Goal: Task Accomplishment & Management: Complete application form

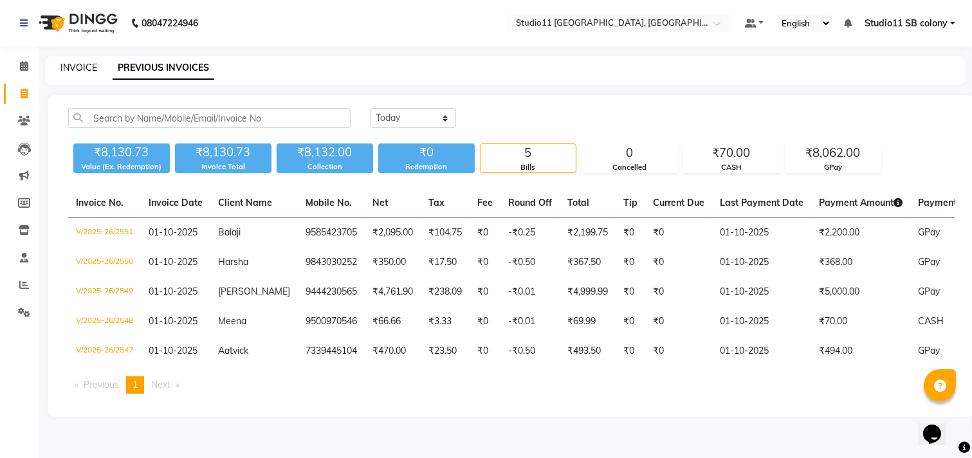
click at [71, 72] on link "INVOICE" at bounding box center [78, 68] width 37 height 12
select select "service"
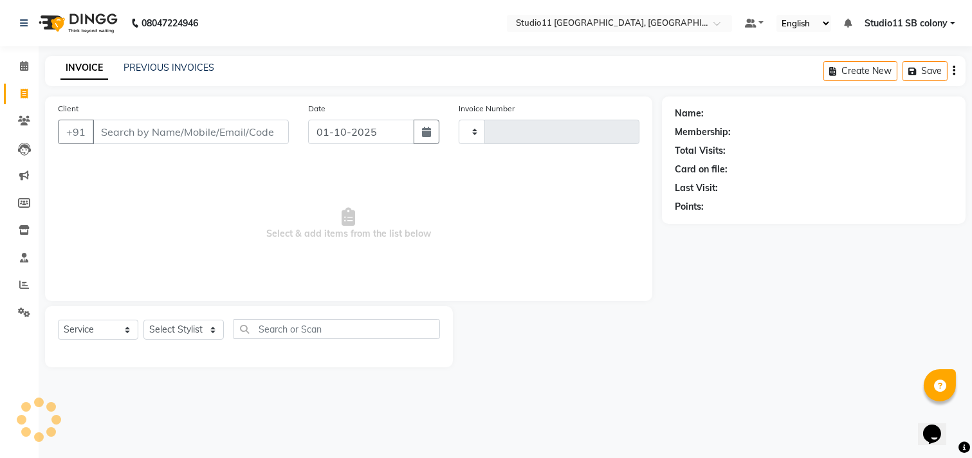
type input "2552"
select select "7717"
click at [172, 69] on link "PREVIOUS INVOICES" at bounding box center [169, 68] width 91 height 12
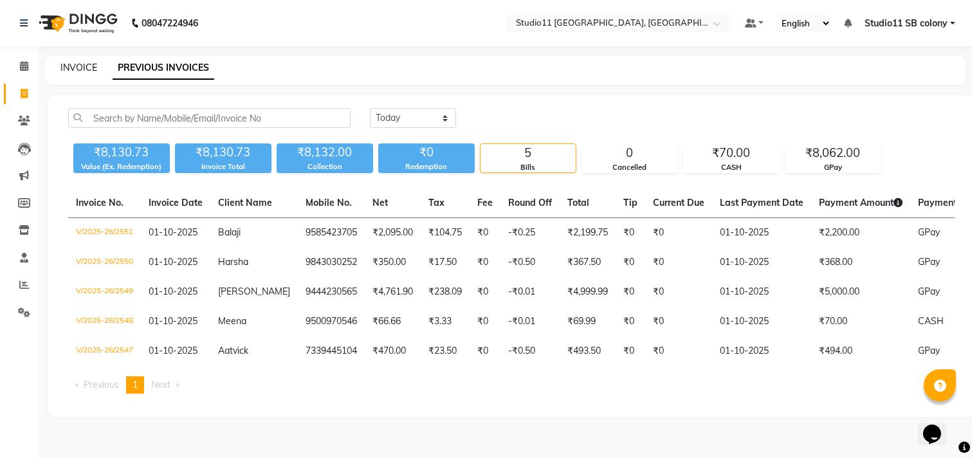
click at [80, 62] on link "INVOICE" at bounding box center [78, 68] width 37 height 12
select select "service"
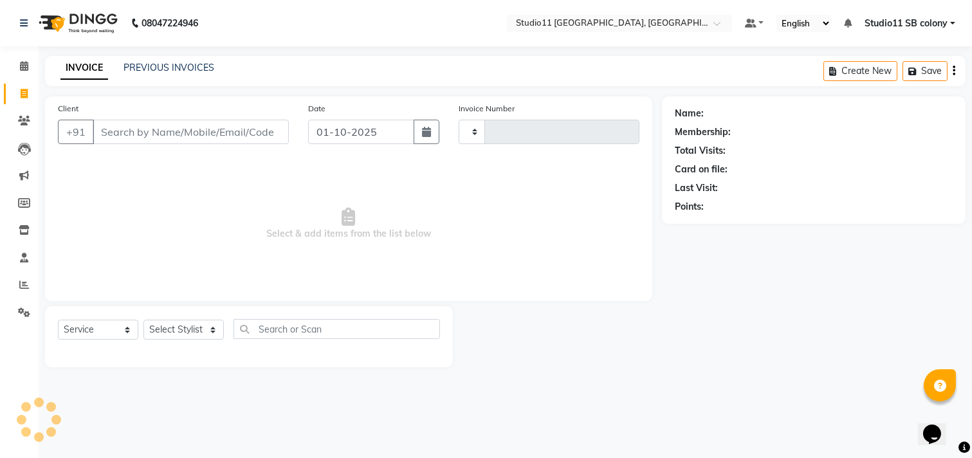
type input "2552"
select select "7717"
click at [201, 324] on select "Select Stylist" at bounding box center [184, 330] width 80 height 20
drag, startPoint x: 1853, startPoint y: 812, endPoint x: 936, endPoint y: 407, distance: 1002.1
click at [938, 423] on button "Opens Chat This icon Opens the chat window." at bounding box center [932, 434] width 28 height 22
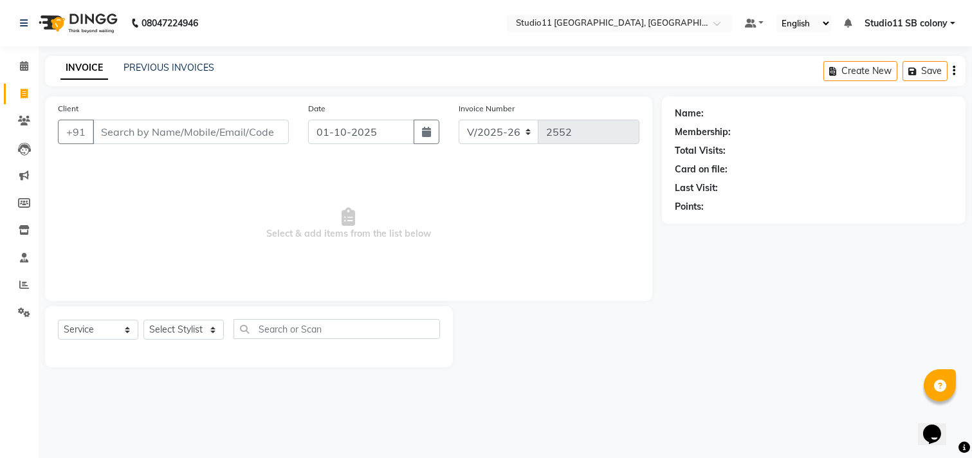
click at [587, 349] on div at bounding box center [557, 336] width 209 height 61
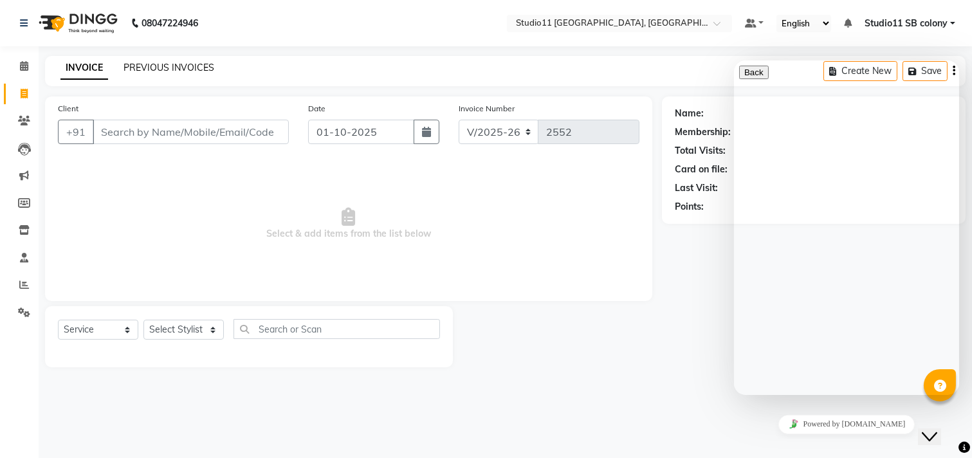
click at [198, 66] on link "PREVIOUS INVOICES" at bounding box center [169, 68] width 91 height 12
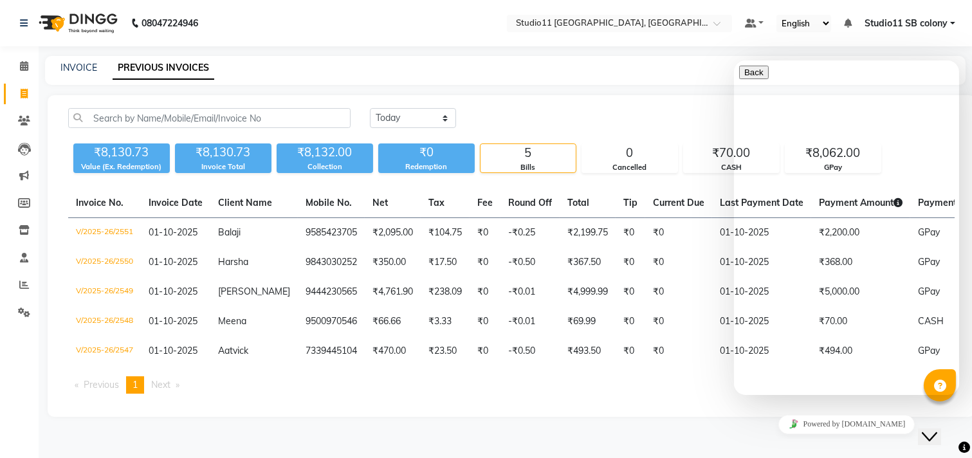
drag, startPoint x: 936, startPoint y: 424, endPoint x: 1830, endPoint y: 831, distance: 982.4
click at [936, 429] on icon "Close Chat This icon closes the chat window." at bounding box center [929, 436] width 15 height 15
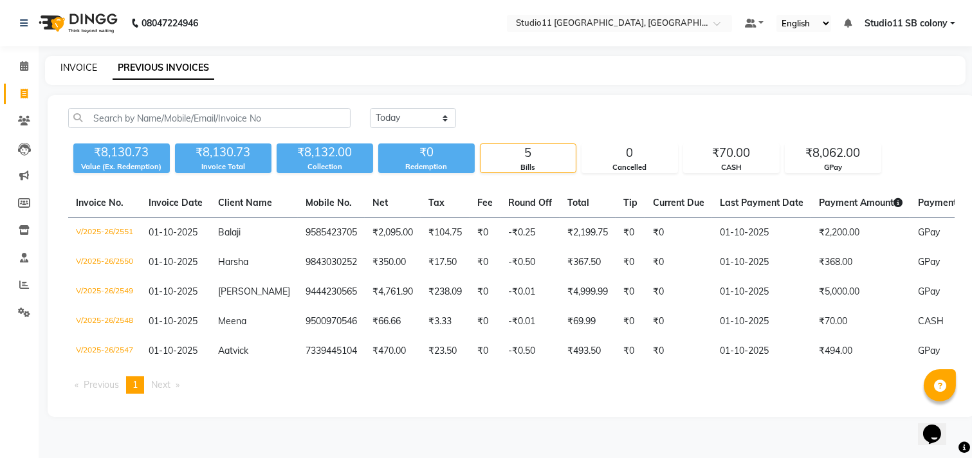
click at [79, 65] on link "INVOICE" at bounding box center [78, 68] width 37 height 12
select select "service"
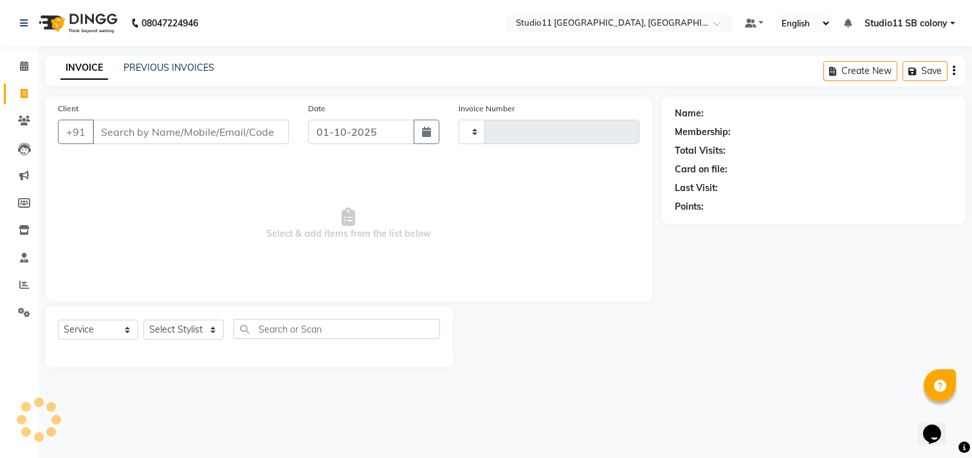
type input "2552"
select select "7717"
click at [197, 320] on select "Select Stylist" at bounding box center [184, 330] width 80 height 20
select select "69120"
click at [144, 320] on select "Select Stylist Afzal Akbar Dani Jeni Josna kaif lavanya manimekalai Praveen Son…" at bounding box center [184, 330] width 80 height 20
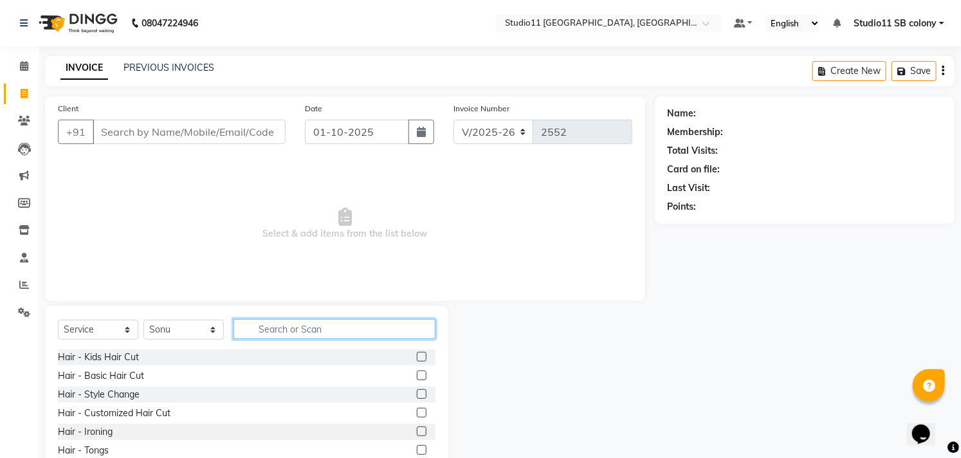
click at [299, 331] on input "text" at bounding box center [335, 329] width 202 height 20
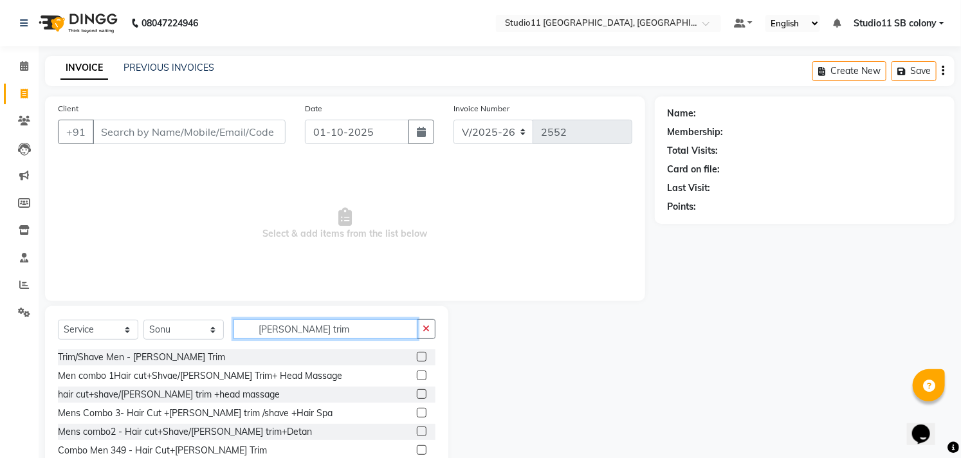
type input "beard trim"
click at [425, 354] on label at bounding box center [422, 357] width 10 height 10
click at [425, 354] on input "checkbox" at bounding box center [421, 357] width 8 height 8
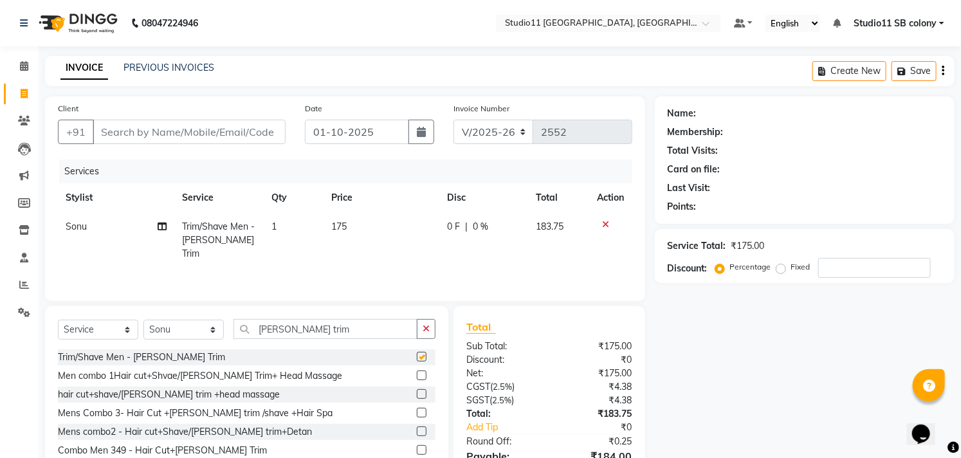
checkbox input "false"
drag, startPoint x: 259, startPoint y: 127, endPoint x: 263, endPoint y: 136, distance: 9.6
click at [263, 136] on input "Client" at bounding box center [189, 132] width 193 height 24
click at [257, 127] on input "Client" at bounding box center [189, 132] width 193 height 24
type input "7"
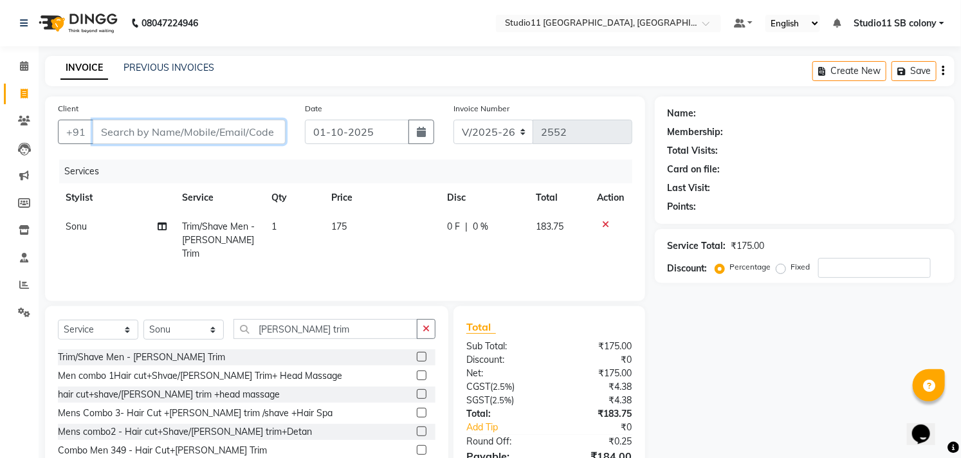
type input "0"
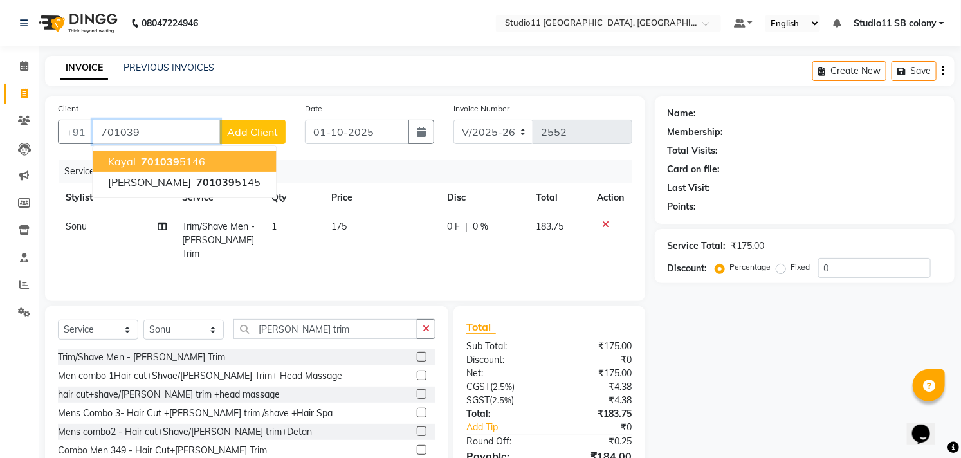
click at [207, 158] on button "Kayal 701039 5146" at bounding box center [184, 161] width 183 height 21
type input "7010395146"
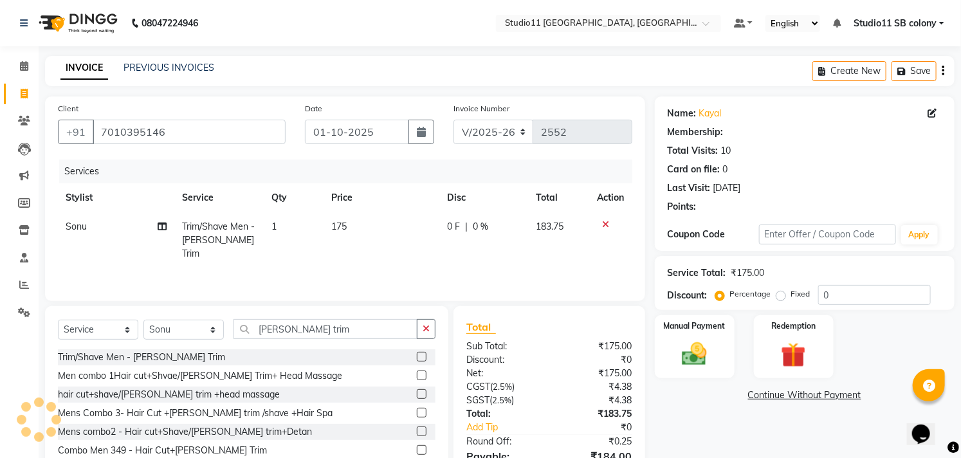
select select "1: Object"
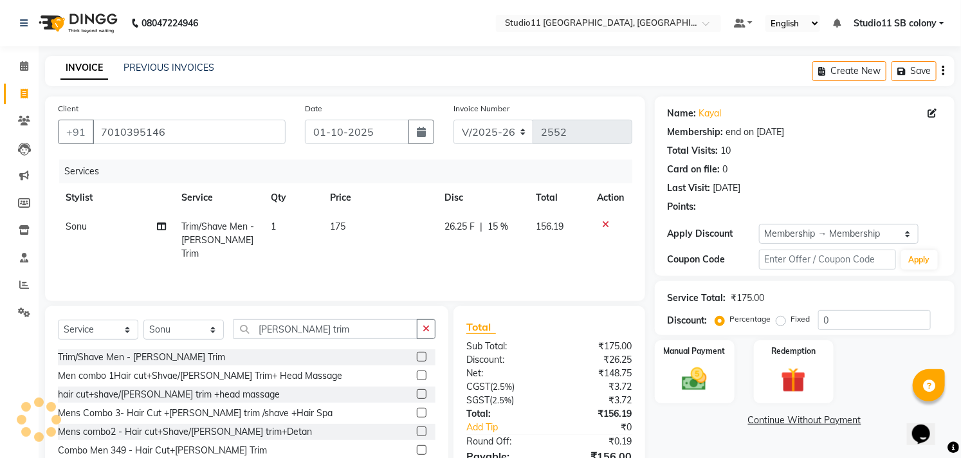
type input "15"
click at [516, 223] on div "26.25 F | 15 %" at bounding box center [483, 227] width 76 height 14
select select "69120"
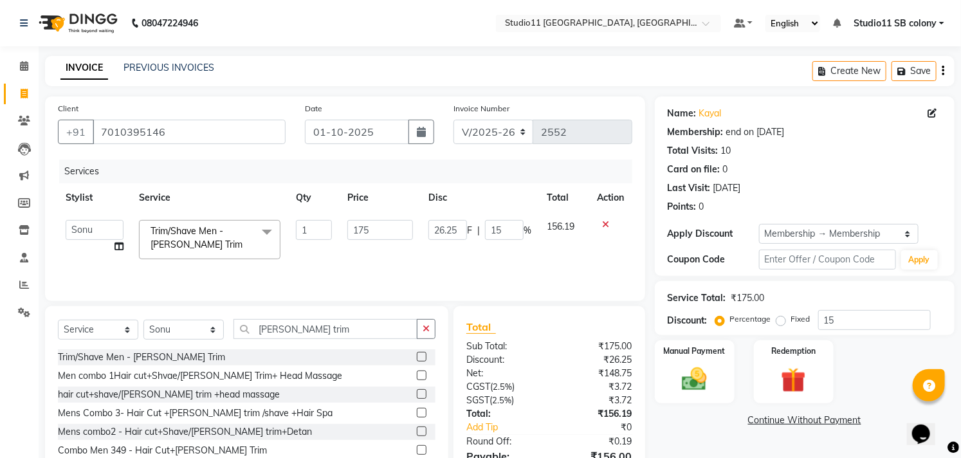
click at [524, 227] on span "%" at bounding box center [528, 231] width 8 height 14
click at [511, 230] on input "15" at bounding box center [504, 230] width 39 height 20
type input "1"
type input "0"
click at [515, 190] on th "Disc" at bounding box center [480, 197] width 118 height 29
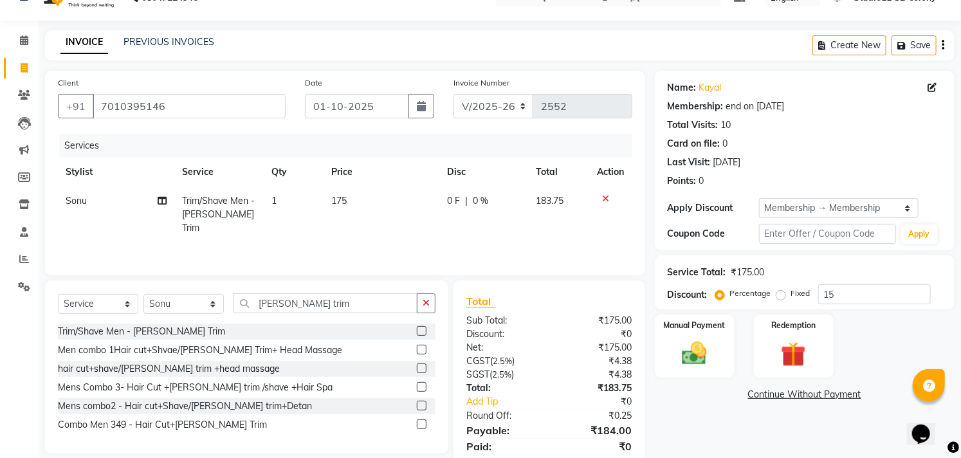
scroll to position [70, 0]
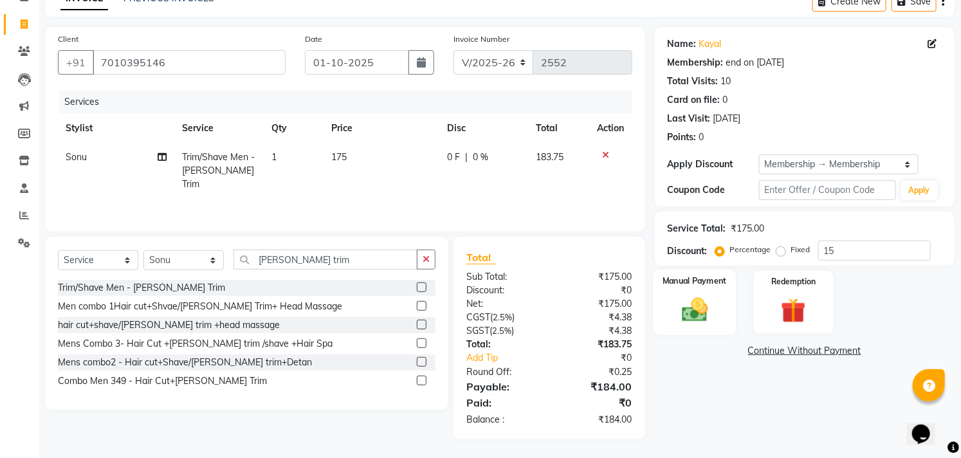
click at [710, 316] on img at bounding box center [695, 310] width 42 height 30
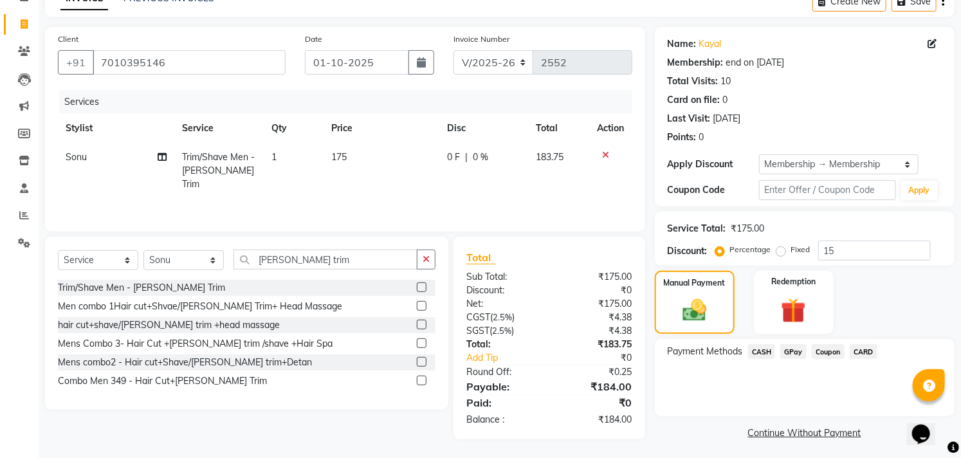
click at [766, 357] on span "CASH" at bounding box center [762, 351] width 28 height 15
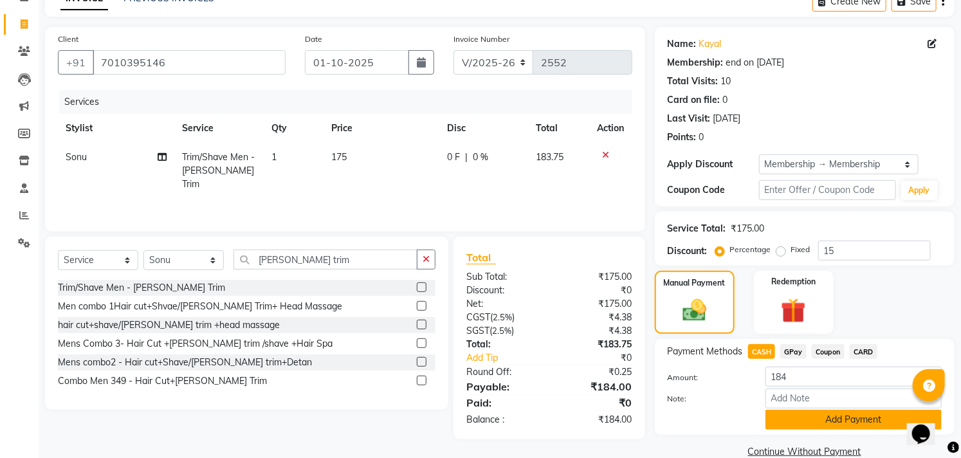
click at [819, 420] on button "Add Payment" at bounding box center [854, 420] width 176 height 20
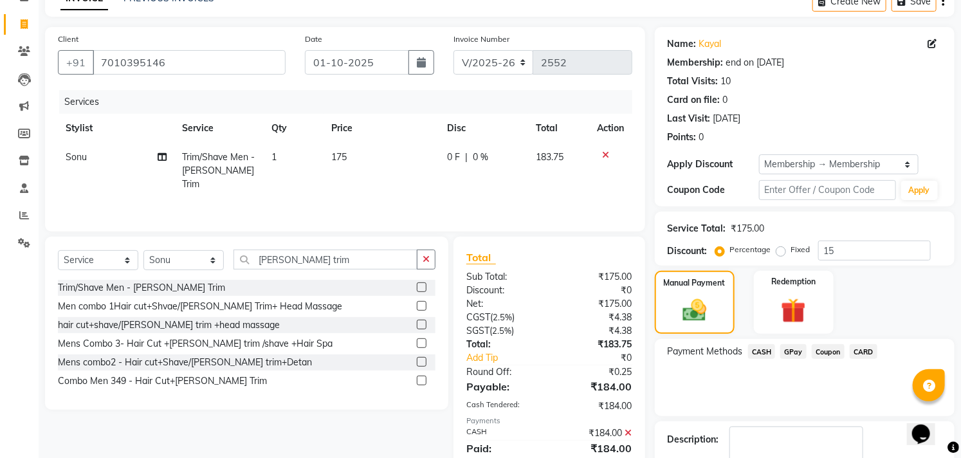
scroll to position [145, 0]
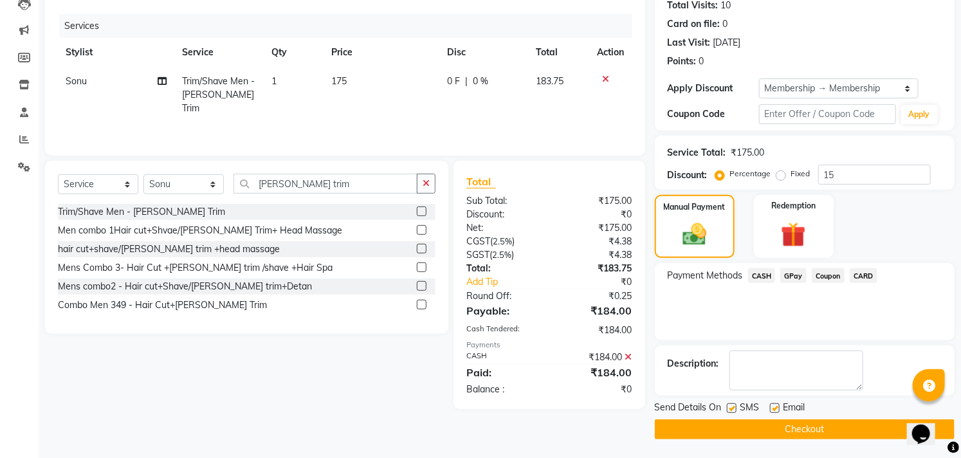
click at [732, 404] on label at bounding box center [732, 409] width 10 height 10
click at [732, 405] on input "checkbox" at bounding box center [731, 409] width 8 height 8
checkbox input "false"
click at [774, 408] on label at bounding box center [775, 409] width 10 height 10
click at [774, 408] on input "checkbox" at bounding box center [774, 409] width 8 height 8
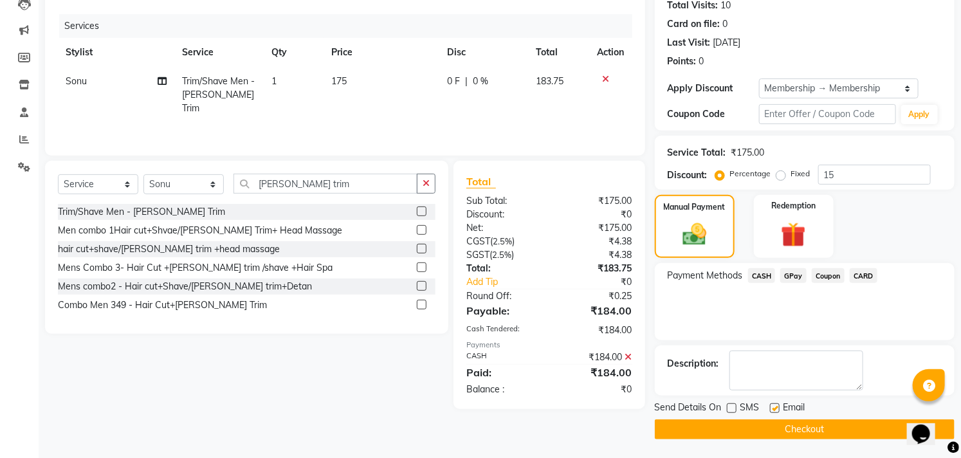
checkbox input "false"
click at [816, 434] on button "Checkout" at bounding box center [805, 430] width 300 height 20
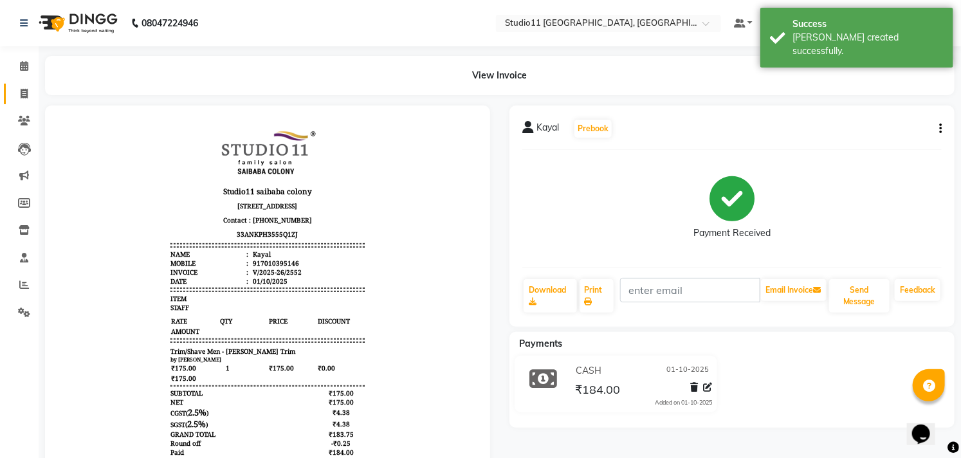
click at [21, 86] on link "Invoice" at bounding box center [19, 94] width 31 height 21
select select "service"
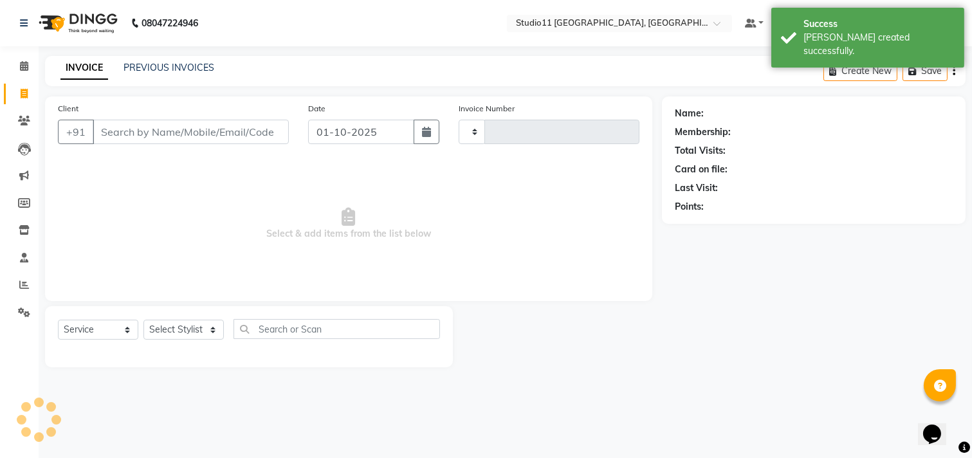
type input "2553"
select select "7717"
click at [157, 59] on div "INVOICE PREVIOUS INVOICES Create New Save" at bounding box center [505, 71] width 921 height 30
click at [158, 61] on div "PREVIOUS INVOICES" at bounding box center [169, 68] width 91 height 14
click at [157, 65] on link "PREVIOUS INVOICES" at bounding box center [169, 68] width 91 height 12
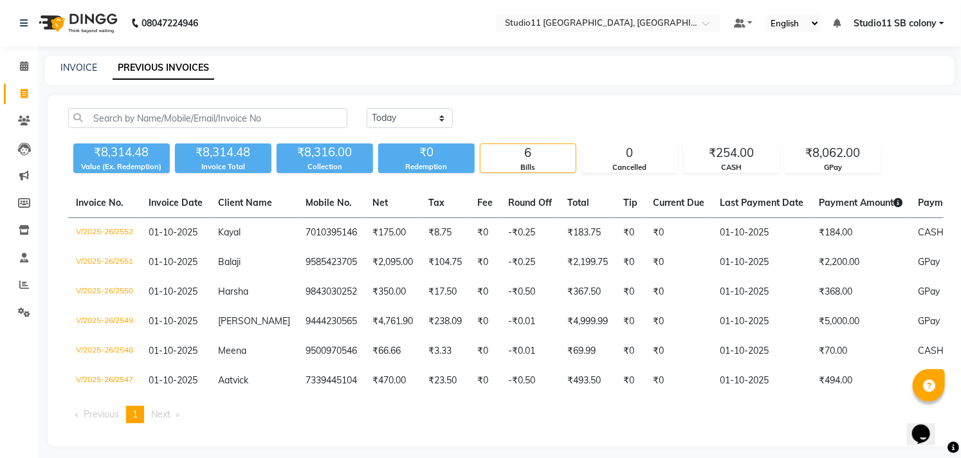
click at [77, 76] on div "INVOICE PREVIOUS INVOICES" at bounding box center [500, 70] width 910 height 29
click at [84, 72] on link "INVOICE" at bounding box center [78, 68] width 37 height 12
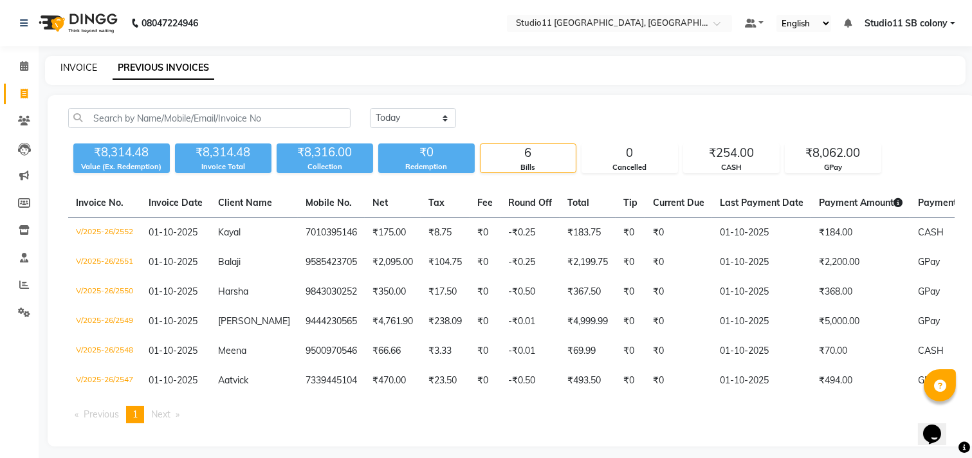
select select "7717"
select select "service"
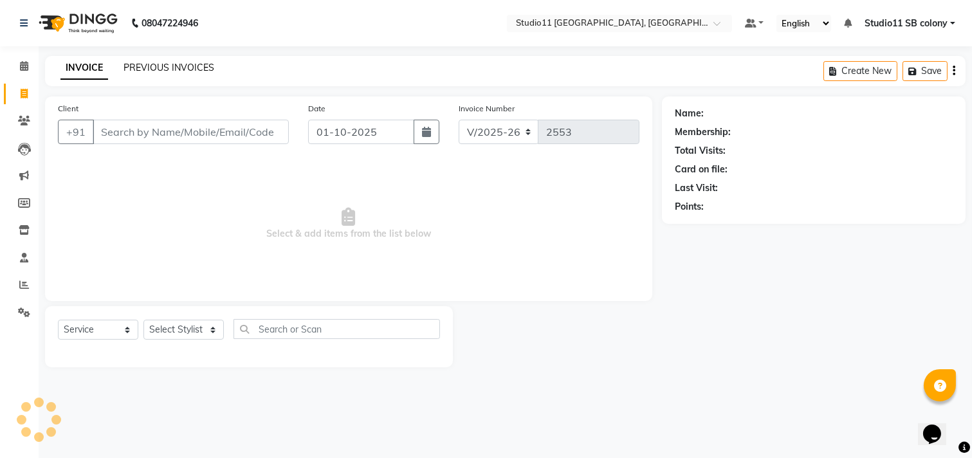
click at [194, 71] on link "PREVIOUS INVOICES" at bounding box center [169, 68] width 91 height 12
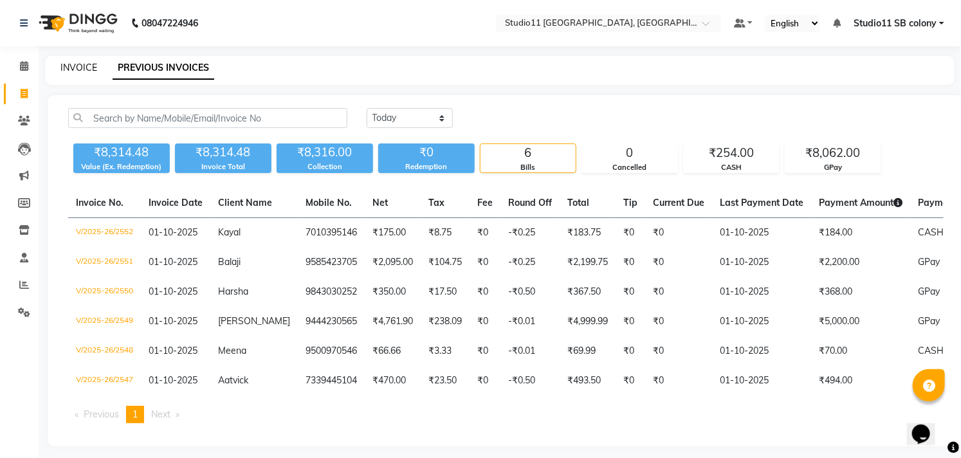
click at [95, 65] on link "INVOICE" at bounding box center [78, 68] width 37 height 12
select select "service"
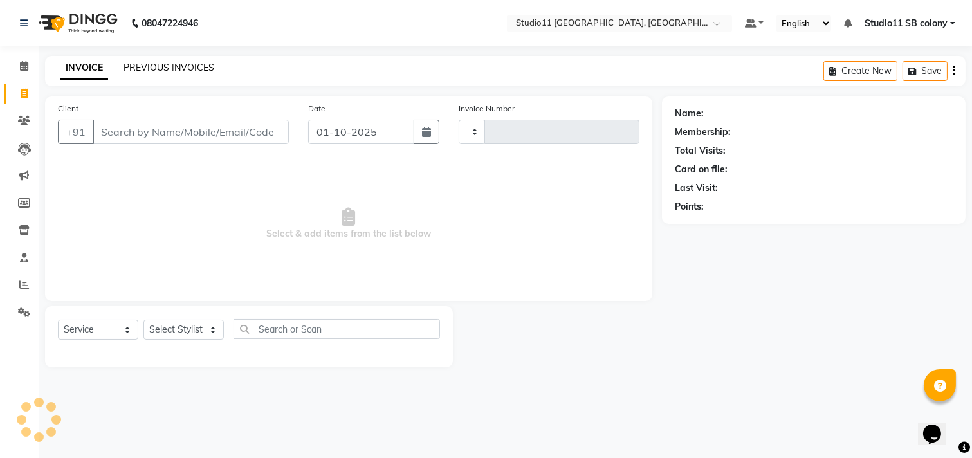
click at [145, 64] on link "PREVIOUS INVOICES" at bounding box center [169, 68] width 91 height 12
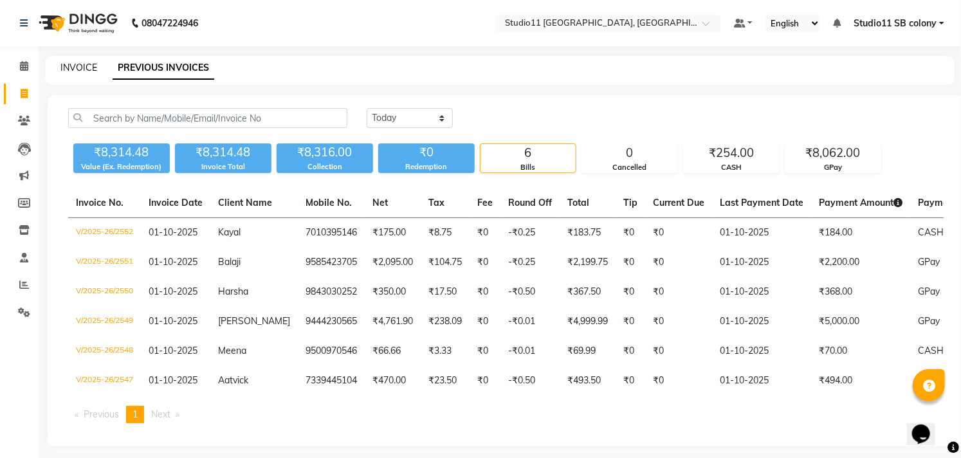
click at [94, 66] on link "INVOICE" at bounding box center [78, 68] width 37 height 12
select select "service"
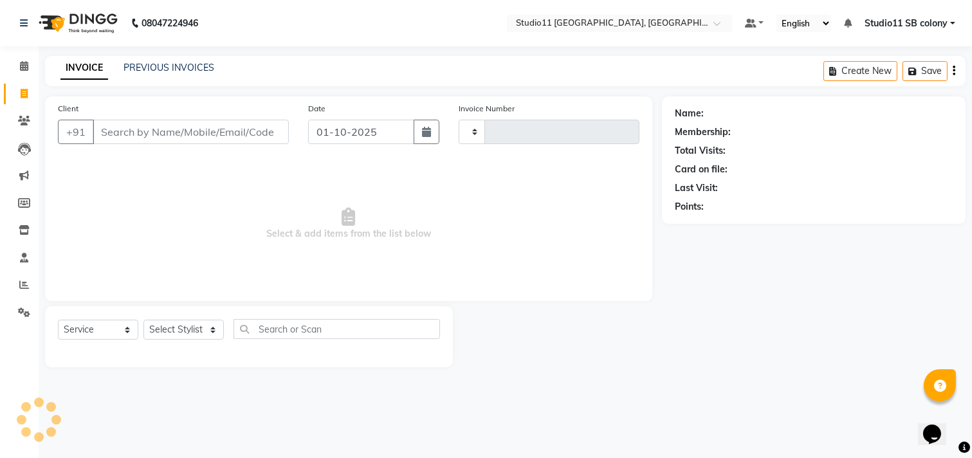
type input "2553"
select select "7717"
click at [134, 68] on link "PREVIOUS INVOICES" at bounding box center [169, 68] width 91 height 12
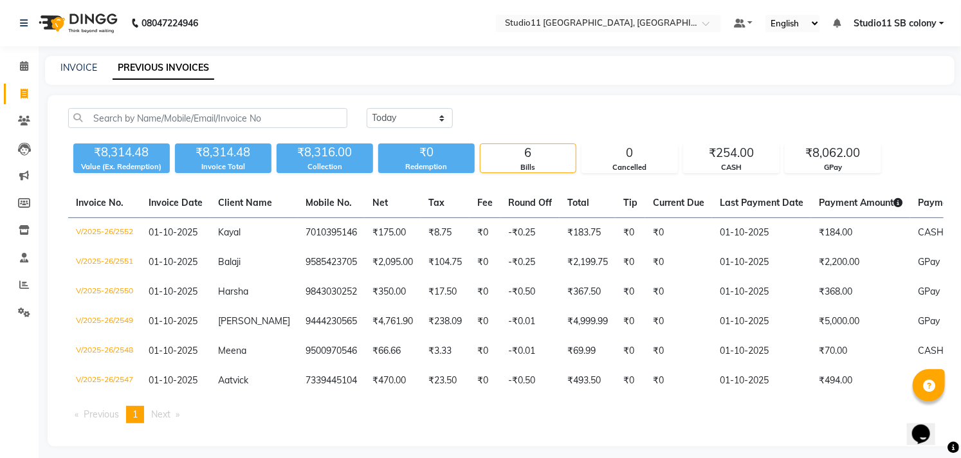
scroll to position [17, 0]
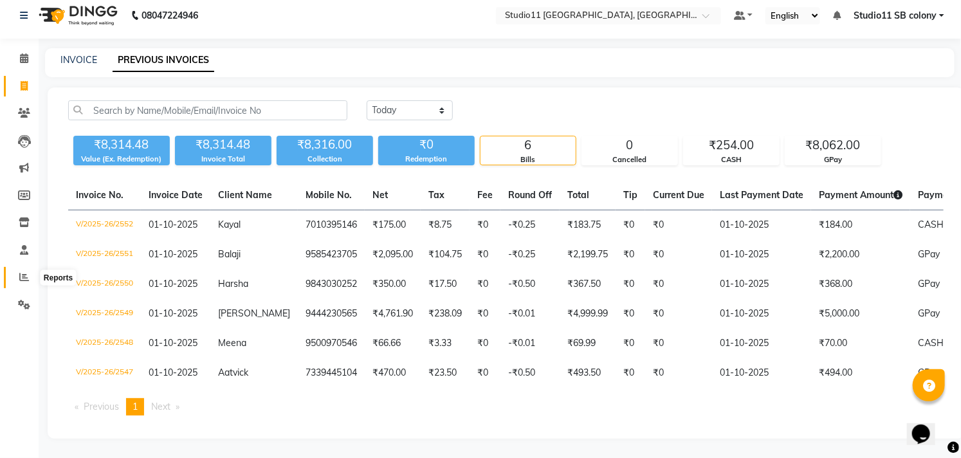
click at [21, 267] on link "Reports" at bounding box center [19, 277] width 31 height 21
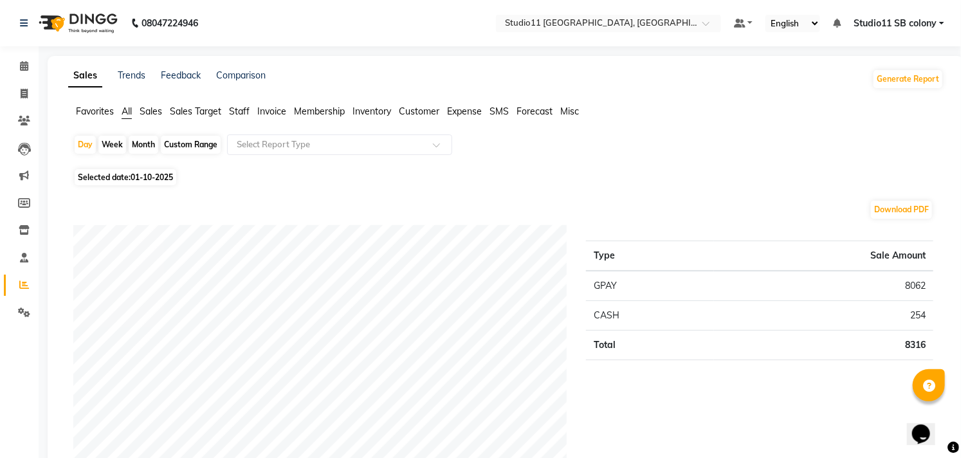
click at [184, 114] on span "Sales Target" at bounding box center [195, 112] width 51 height 12
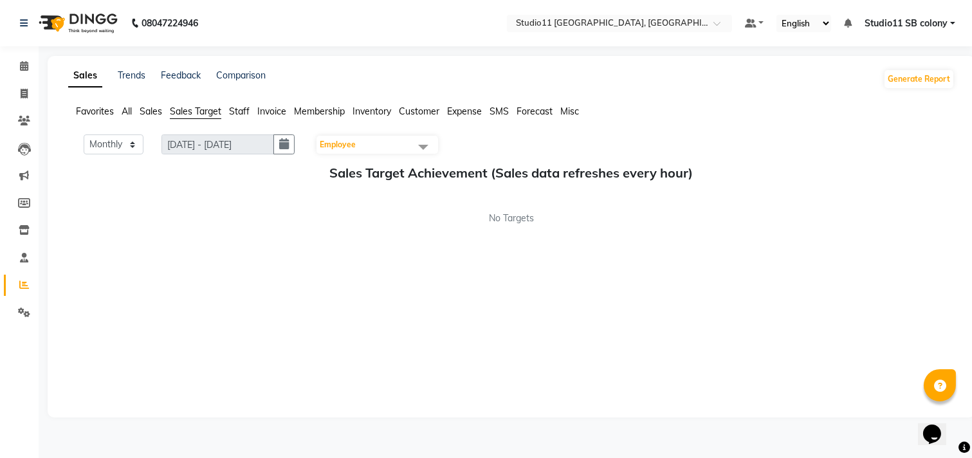
click at [241, 110] on span "Staff" at bounding box center [239, 112] width 21 height 12
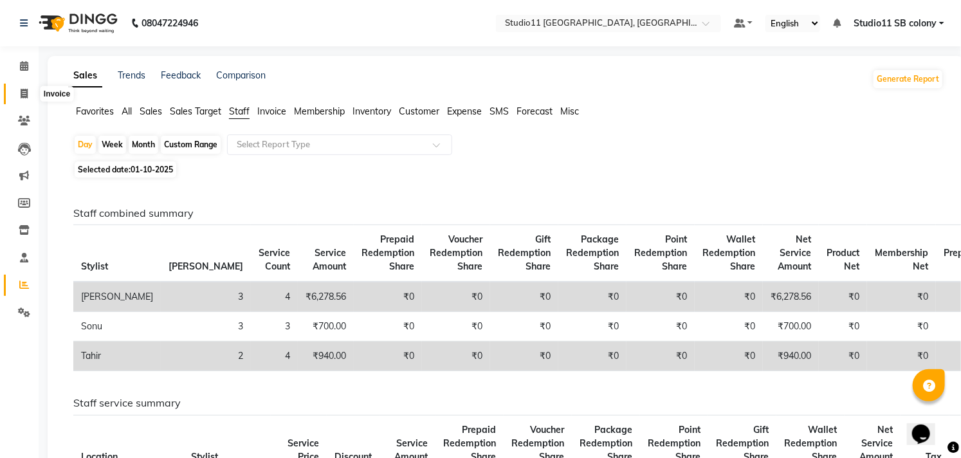
click at [24, 98] on icon at bounding box center [24, 94] width 7 height 10
select select "service"
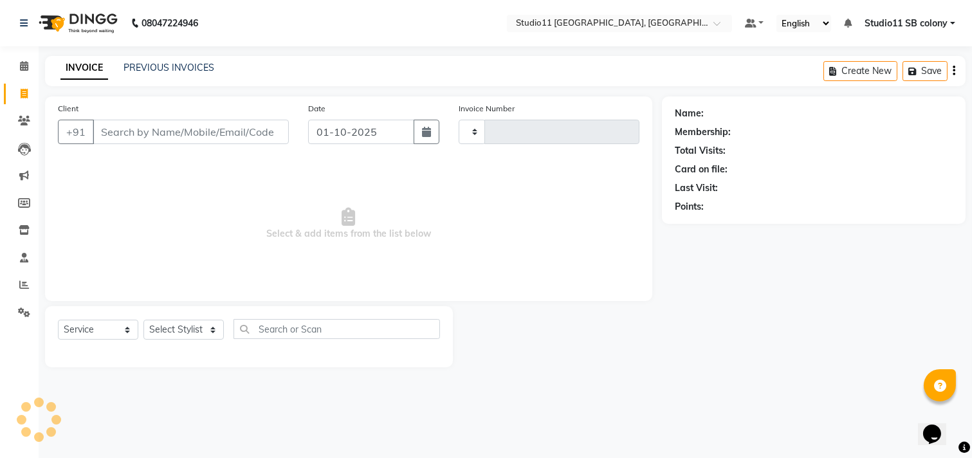
type input "2553"
select select "7717"
click at [181, 68] on link "PREVIOUS INVOICES" at bounding box center [169, 68] width 91 height 12
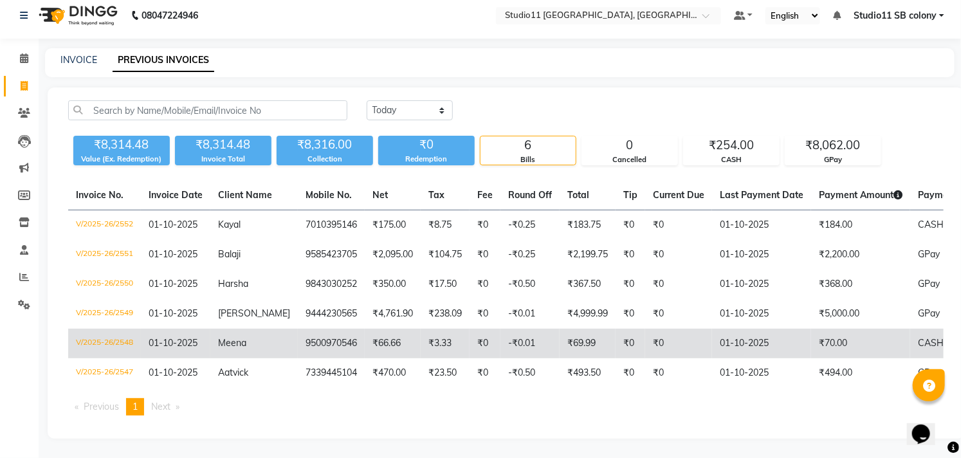
scroll to position [17, 0]
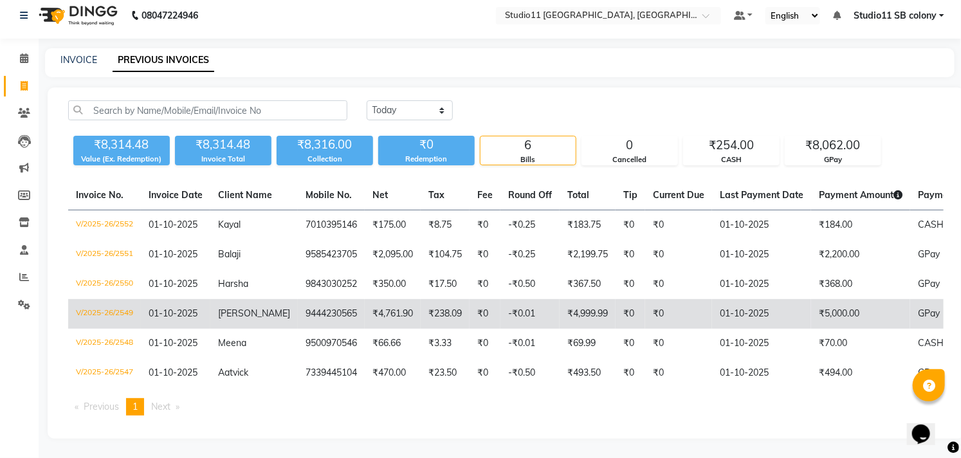
click at [690, 309] on td "₹0" at bounding box center [679, 314] width 67 height 30
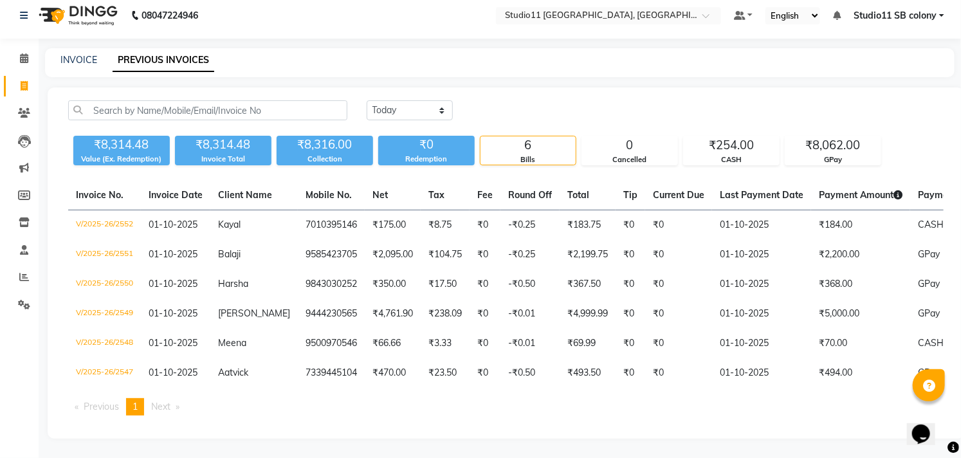
click at [88, 48] on div "INVOICE PREVIOUS INVOICES" at bounding box center [500, 62] width 910 height 29
click at [88, 54] on link "INVOICE" at bounding box center [78, 60] width 37 height 12
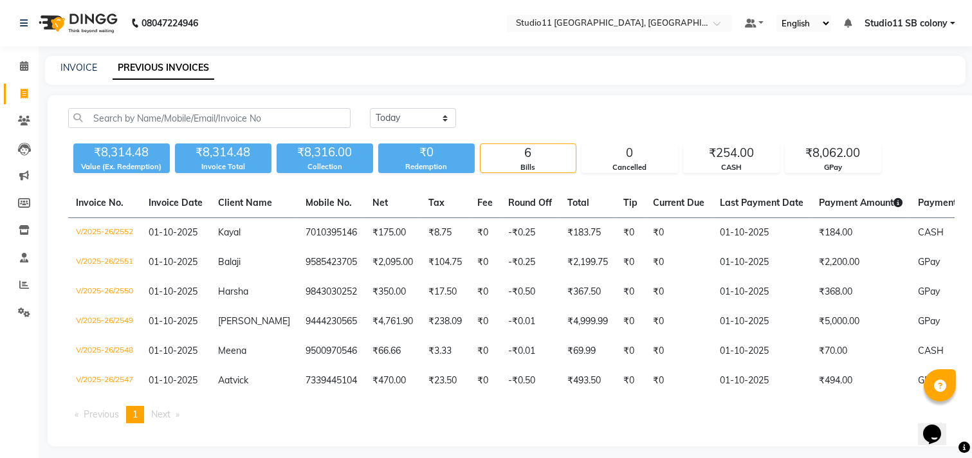
select select "service"
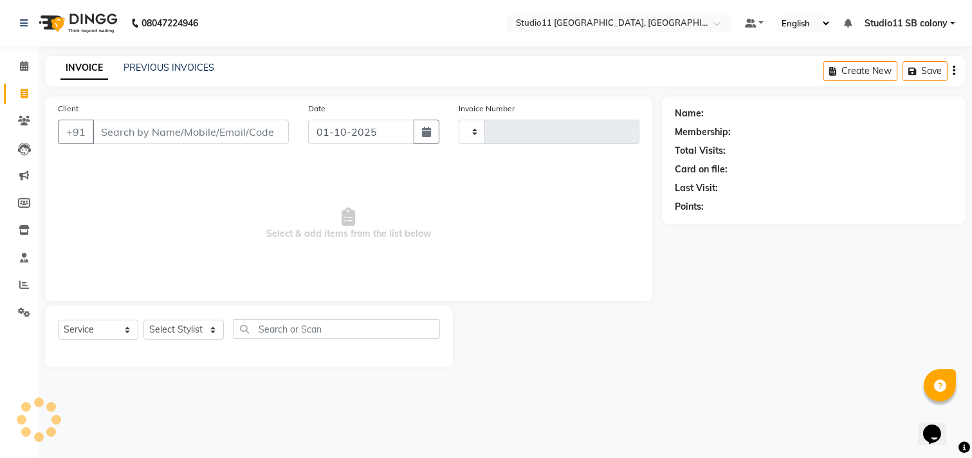
type input "2553"
select select "7717"
click at [183, 337] on select "Select Stylist" at bounding box center [184, 330] width 80 height 20
select select "69120"
click at [144, 320] on select "Select Stylist Afzal Akbar Dani Jeni Josna kaif lavanya manimekalai Praveen Son…" at bounding box center [184, 330] width 80 height 20
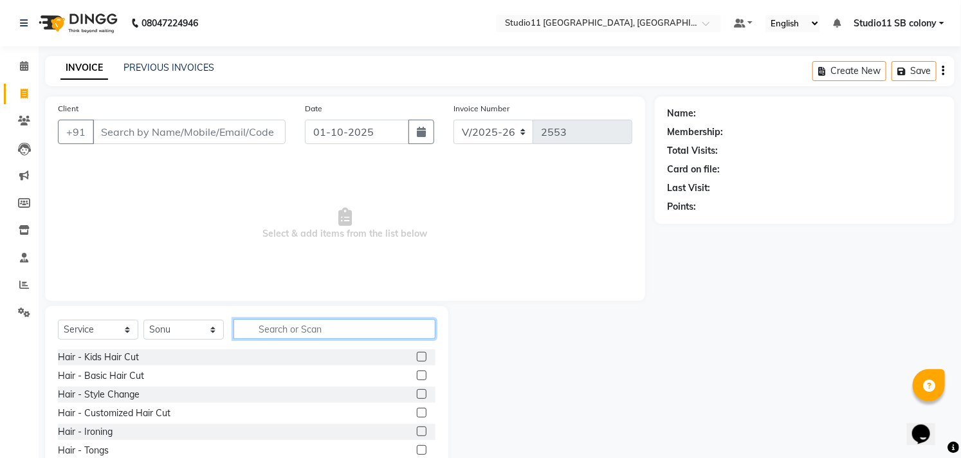
click at [292, 331] on input "text" at bounding box center [335, 329] width 202 height 20
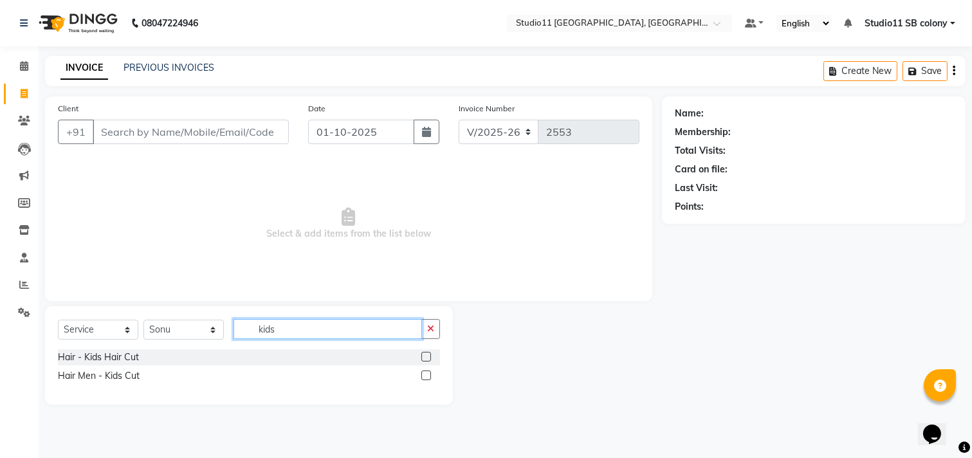
type input "kids"
click at [428, 356] on label at bounding box center [427, 357] width 10 height 10
click at [428, 356] on input "checkbox" at bounding box center [426, 357] width 8 height 8
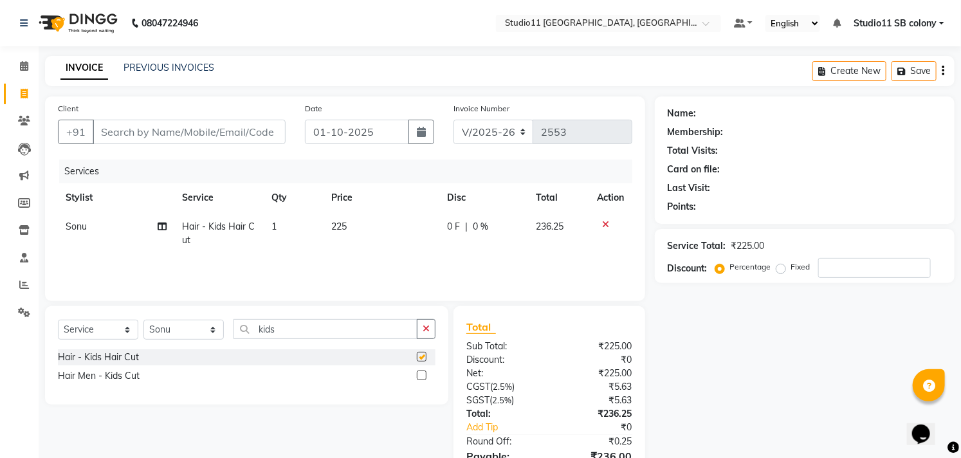
checkbox input "false"
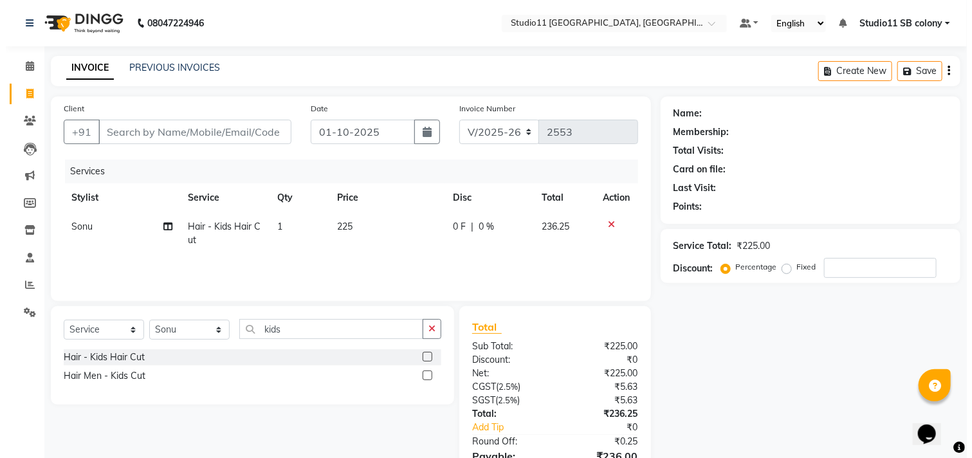
scroll to position [70, 0]
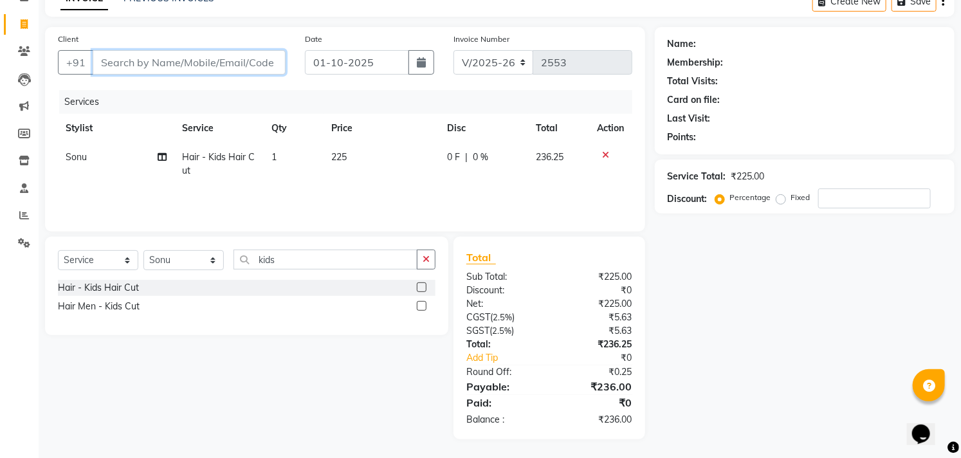
click at [248, 61] on input "Client" at bounding box center [189, 62] width 193 height 24
type input "9"
type input "0"
type input "9843006107"
click at [275, 68] on span "Add Client" at bounding box center [252, 62] width 51 height 13
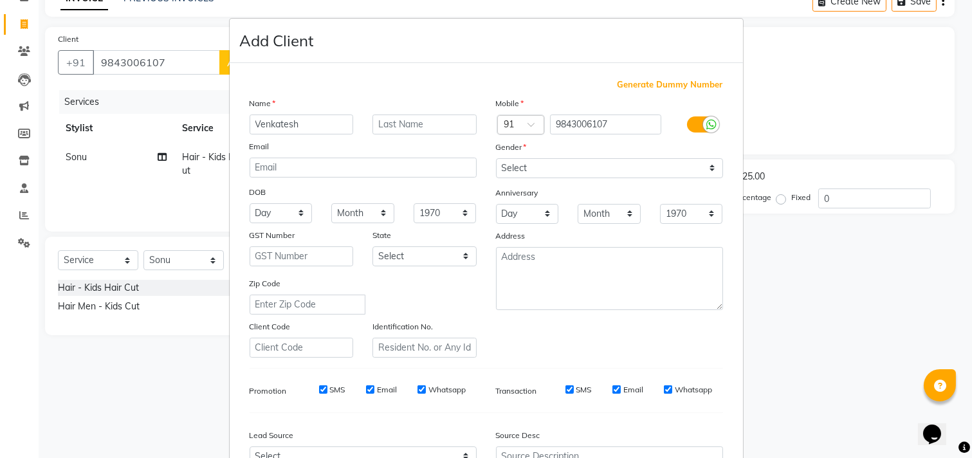
type input "Venkatesh"
click at [701, 174] on select "Select Male Female Other Prefer Not To Say" at bounding box center [609, 168] width 227 height 20
select select "male"
click at [496, 158] on select "Select Male Female Other Prefer Not To Say" at bounding box center [609, 168] width 227 height 20
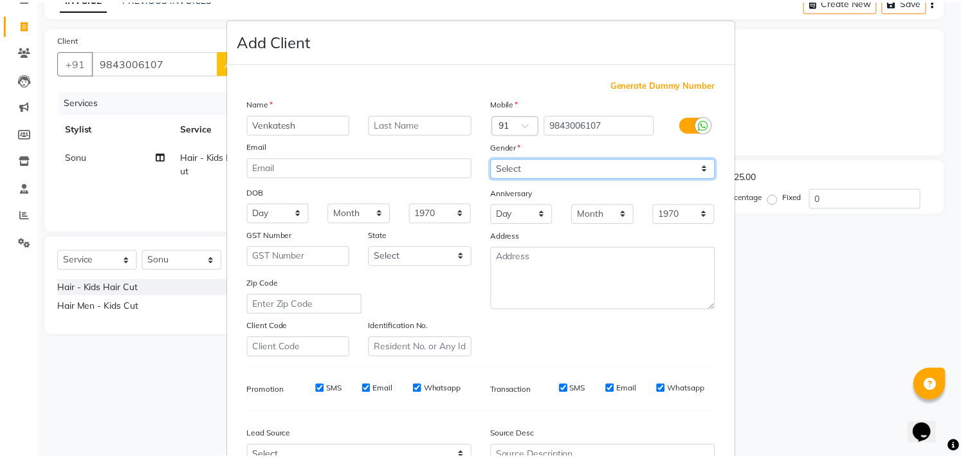
scroll to position [136, 0]
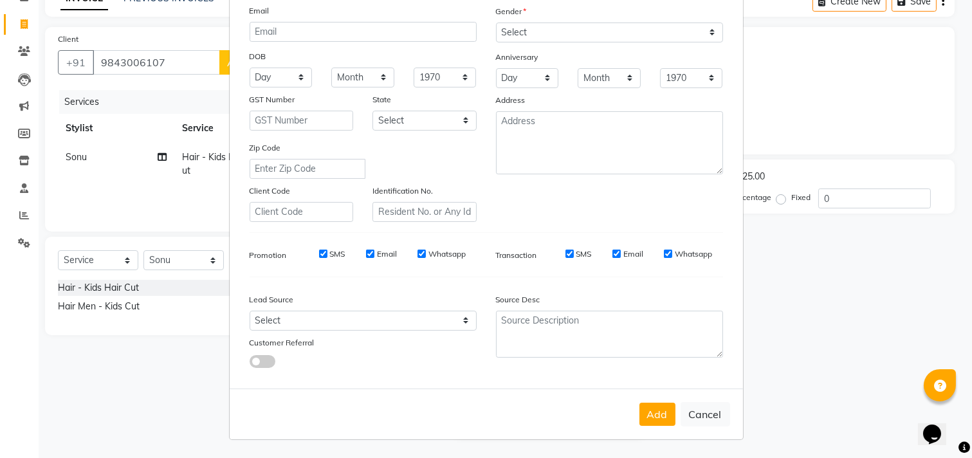
click at [649, 412] on button "Add" at bounding box center [658, 414] width 36 height 23
select select
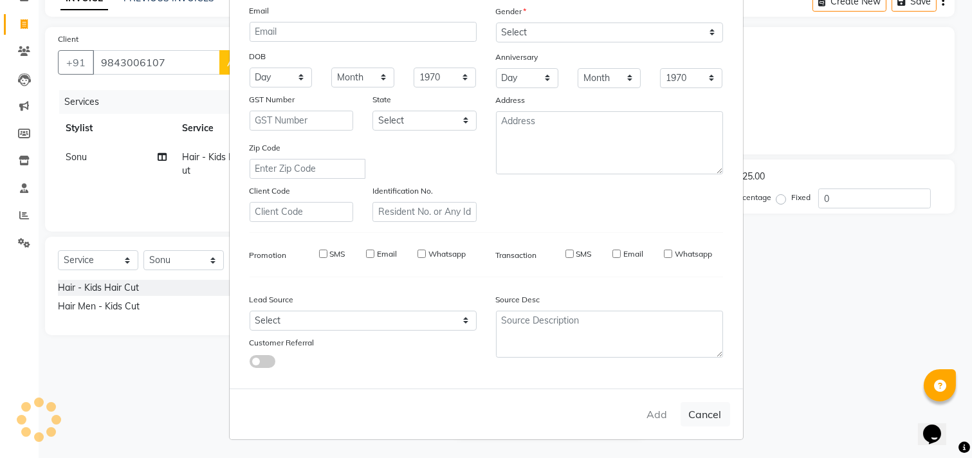
select select
checkbox input "false"
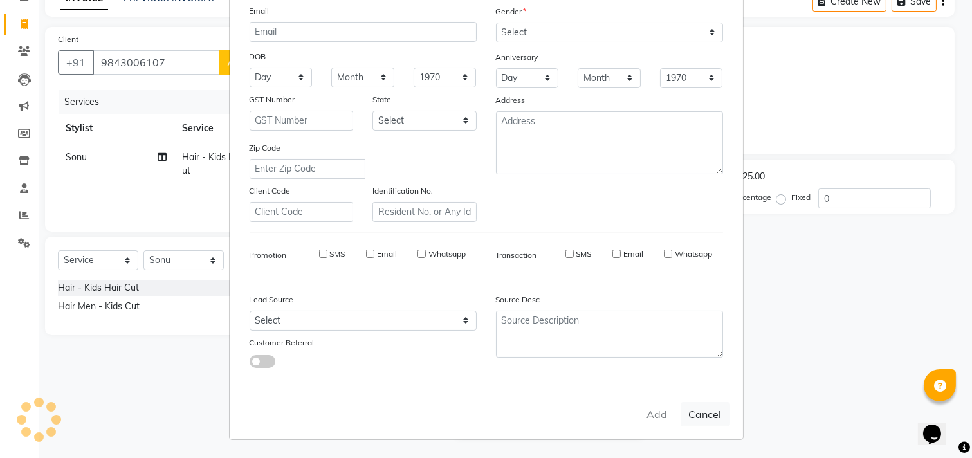
checkbox input "false"
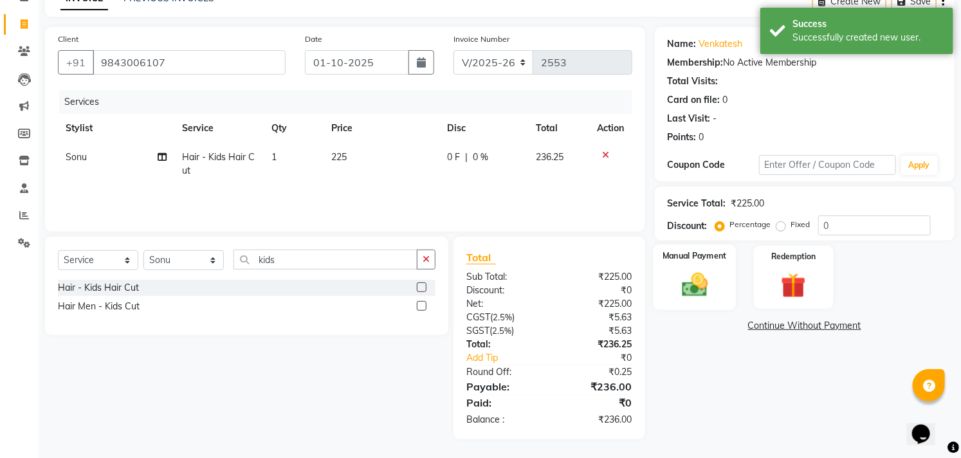
click at [698, 291] on img at bounding box center [695, 285] width 42 height 30
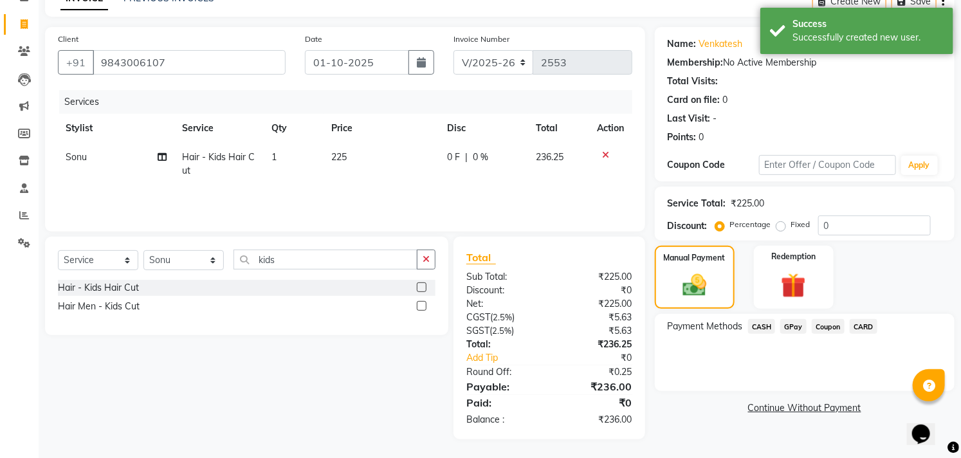
click at [790, 331] on span "GPay" at bounding box center [794, 326] width 26 height 15
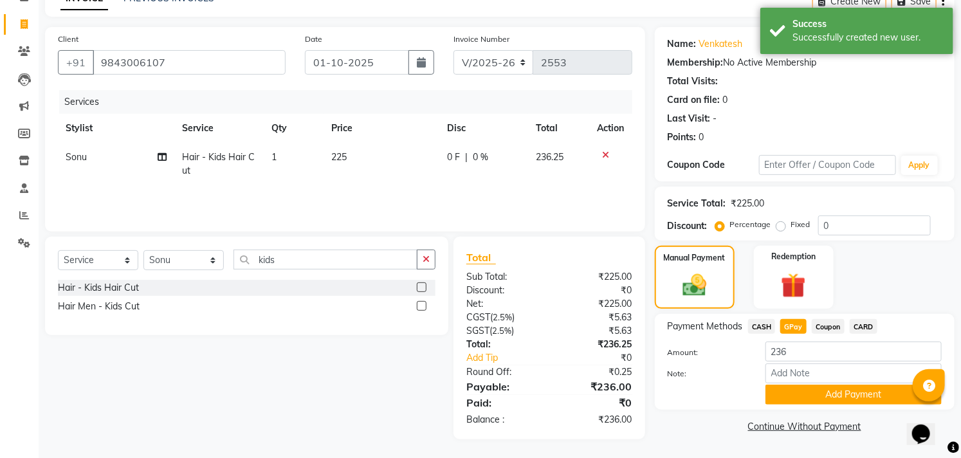
drag, startPoint x: 825, startPoint y: 391, endPoint x: 839, endPoint y: 371, distance: 24.6
click at [827, 390] on button "Add Payment" at bounding box center [854, 395] width 176 height 20
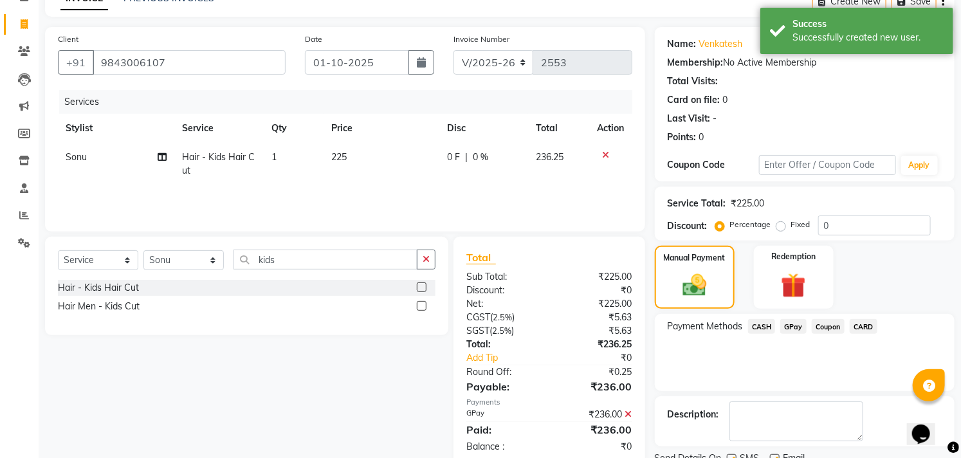
scroll to position [120, 0]
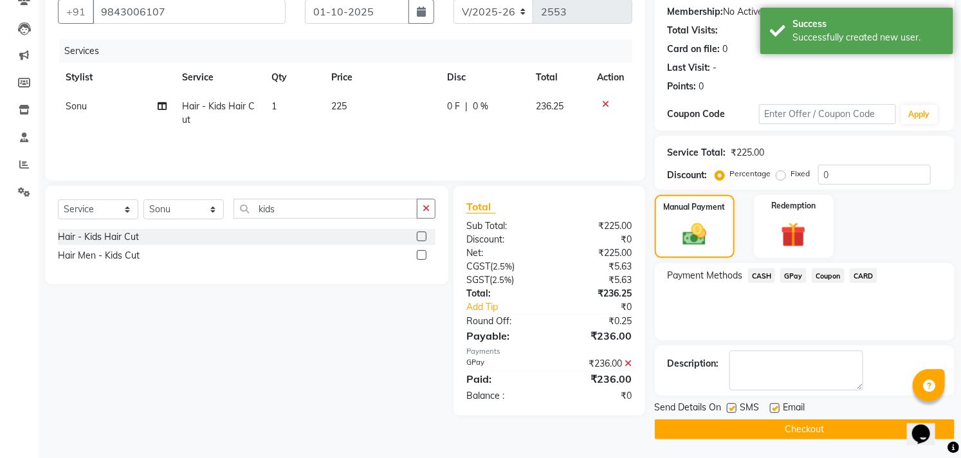
drag, startPoint x: 776, startPoint y: 410, endPoint x: 765, endPoint y: 409, distance: 11.6
click at [777, 409] on label at bounding box center [775, 409] width 10 height 10
click at [777, 409] on input "checkbox" at bounding box center [774, 409] width 8 height 8
checkbox input "false"
drag, startPoint x: 745, startPoint y: 409, endPoint x: 735, endPoint y: 408, distance: 10.4
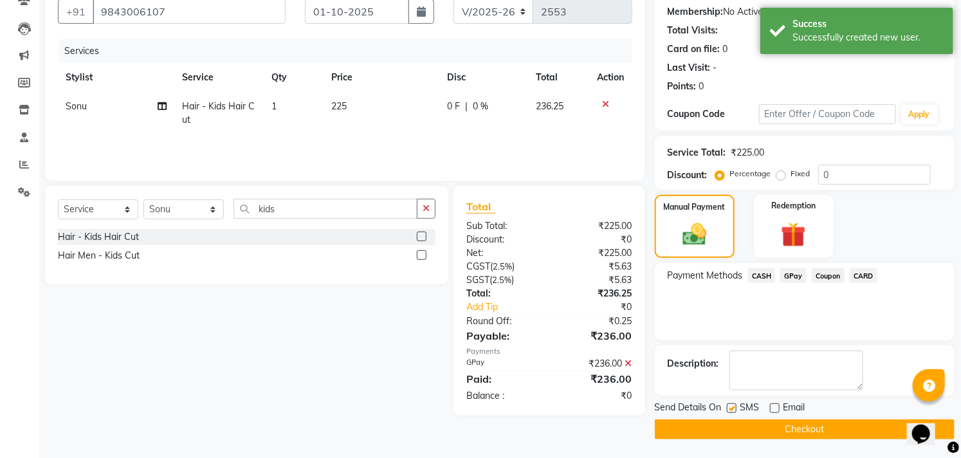
click at [745, 409] on span "SMS" at bounding box center [750, 409] width 19 height 16
drag, startPoint x: 735, startPoint y: 408, endPoint x: 738, endPoint y: 415, distance: 7.5
click at [737, 409] on div "SMS" at bounding box center [748, 409] width 43 height 16
click at [741, 432] on button "Checkout" at bounding box center [805, 430] width 300 height 20
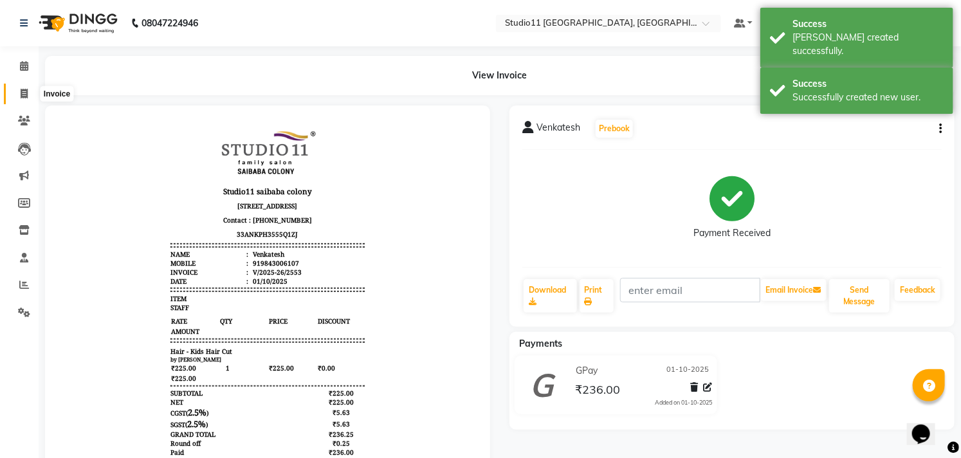
click at [26, 93] on icon at bounding box center [24, 94] width 7 height 10
select select "service"
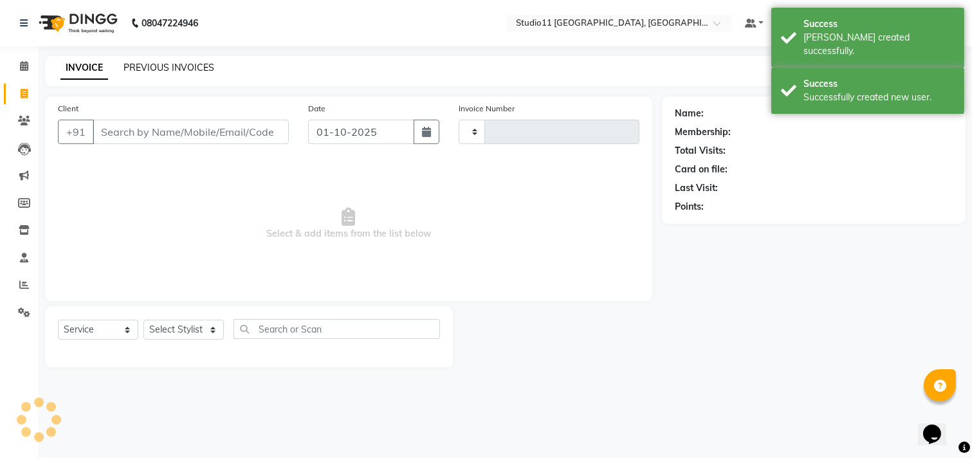
type input "2554"
select select "7717"
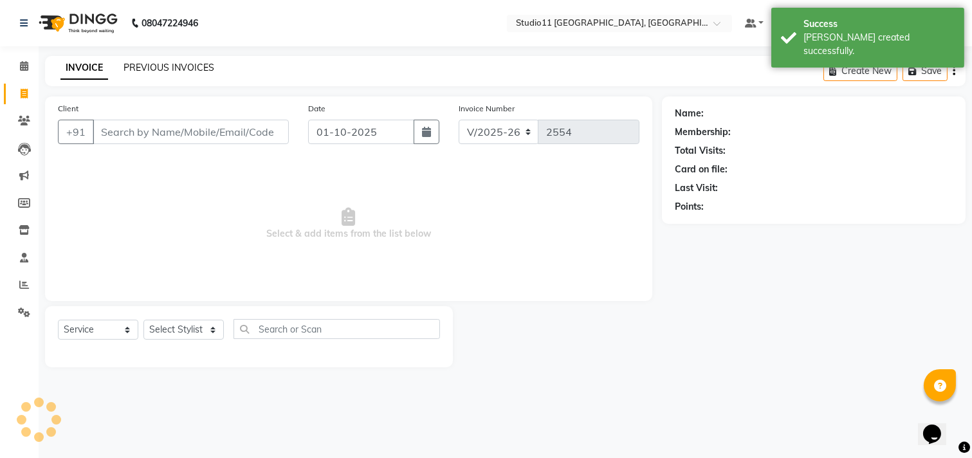
click at [145, 70] on link "PREVIOUS INVOICES" at bounding box center [169, 68] width 91 height 12
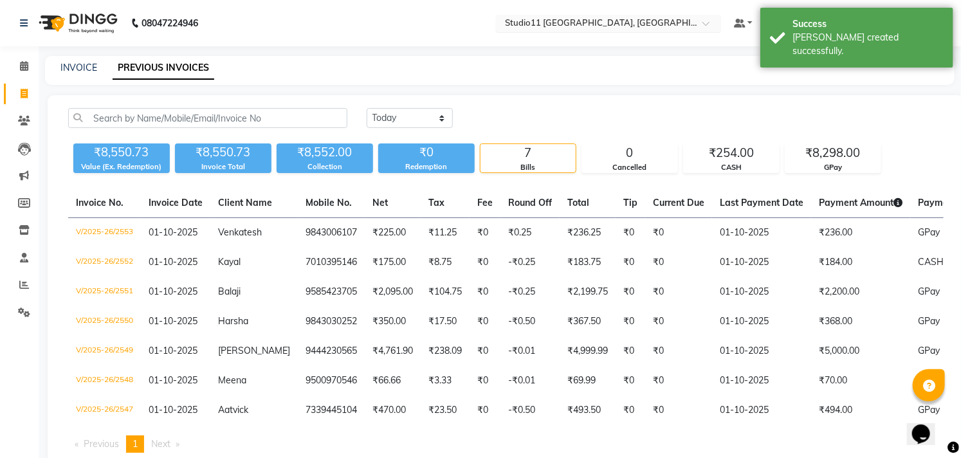
click at [599, 21] on input "text" at bounding box center [596, 24] width 187 height 13
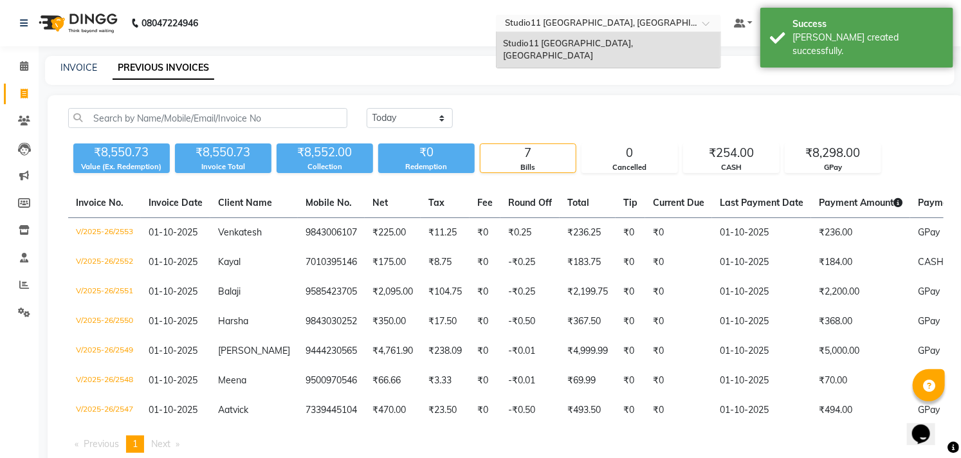
click at [592, 66] on div "INVOICE PREVIOUS INVOICES" at bounding box center [492, 68] width 895 height 14
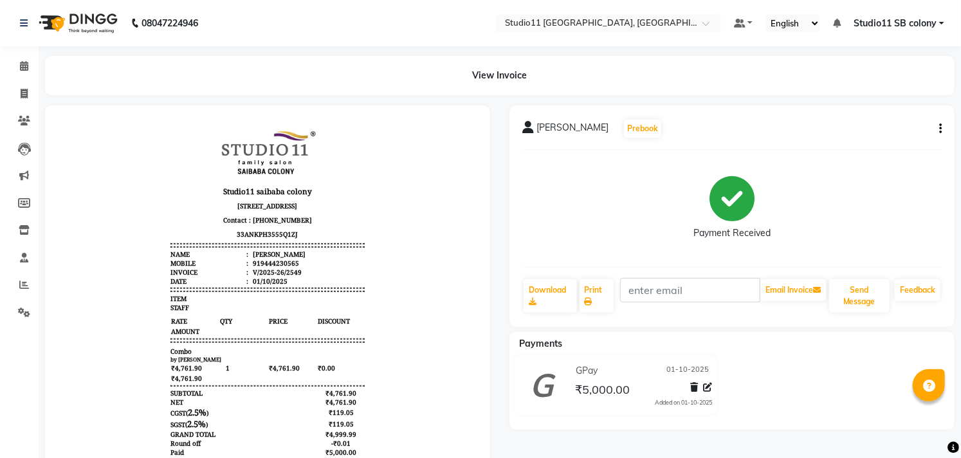
click at [938, 129] on button "button" at bounding box center [938, 129] width 8 height 14
click at [860, 144] on div "Edit Invoice" at bounding box center [877, 145] width 88 height 16
select select "service"
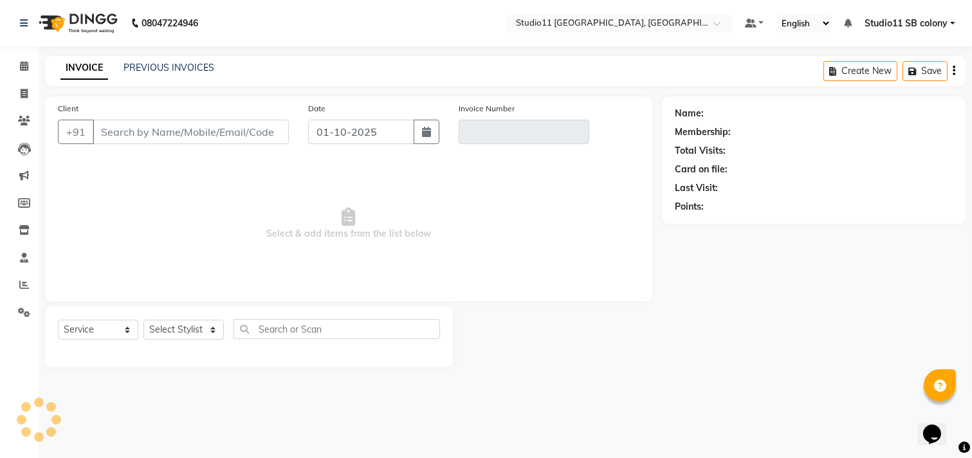
type input "9444230565"
type input "V/2025-26/2549"
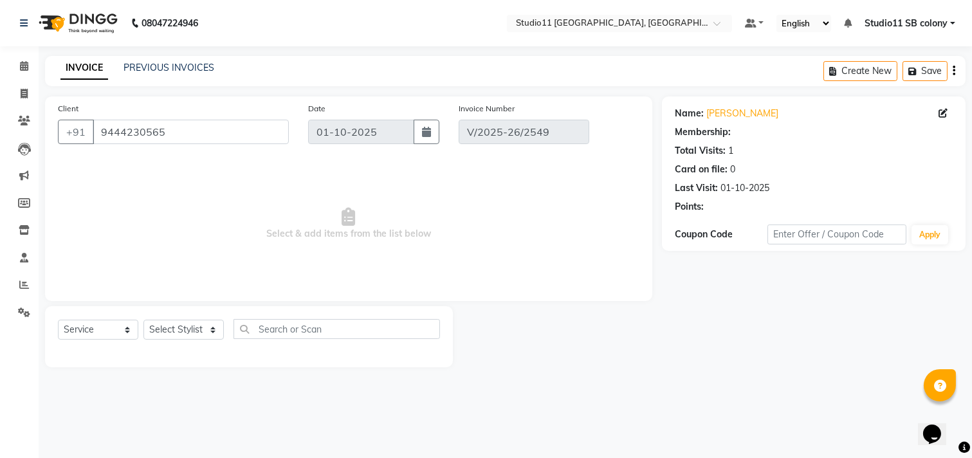
select select "select"
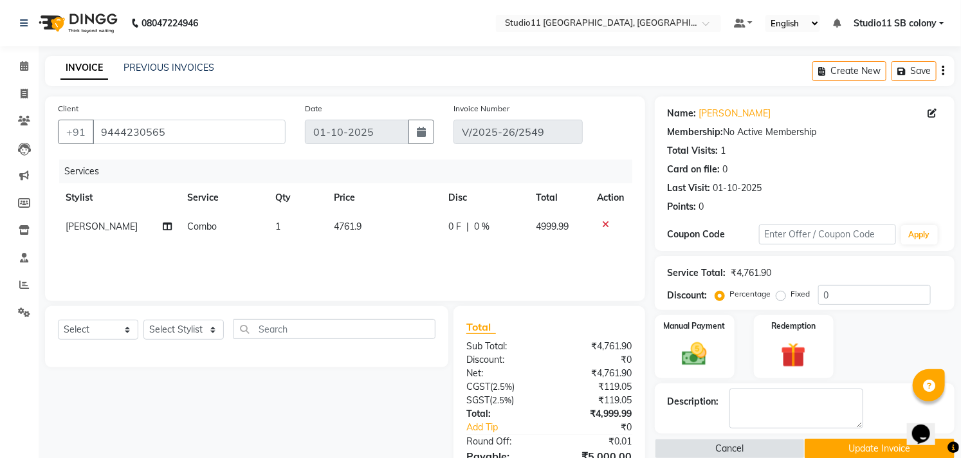
click at [115, 228] on td "[PERSON_NAME]" at bounding box center [119, 226] width 122 height 29
select select "68719"
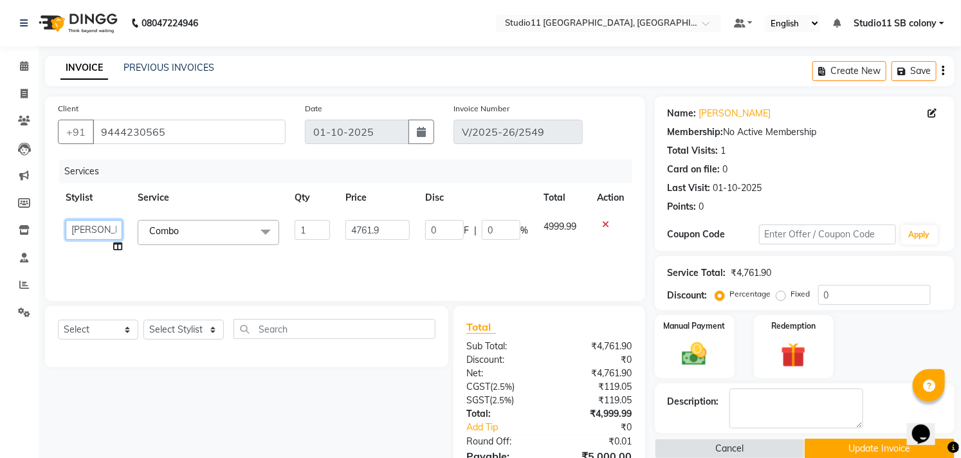
click at [115, 228] on select "[PERSON_NAME] [PERSON_NAME] Josna kaif [PERSON_NAME] [PERSON_NAME] [PERSON_NAME…" at bounding box center [94, 230] width 57 height 20
select select "69575"
click at [843, 444] on button "Update Invoice" at bounding box center [880, 449] width 150 height 20
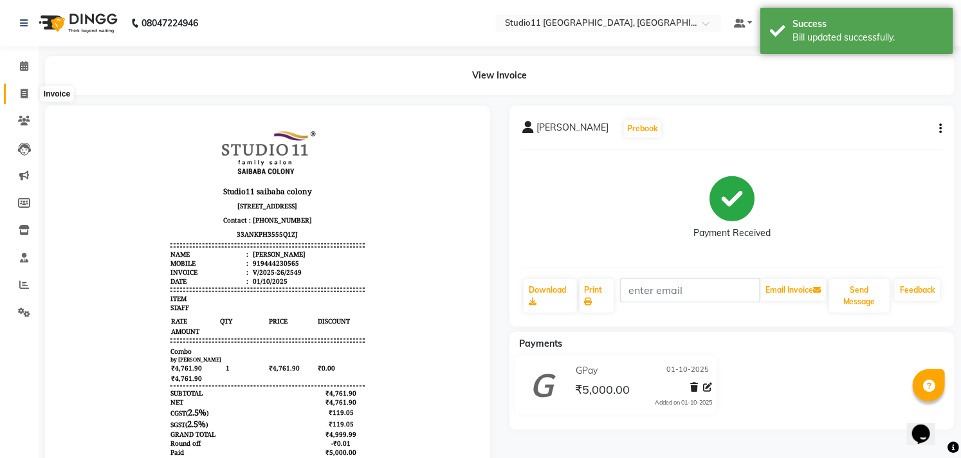
click at [28, 88] on span at bounding box center [24, 94] width 23 height 15
select select "service"
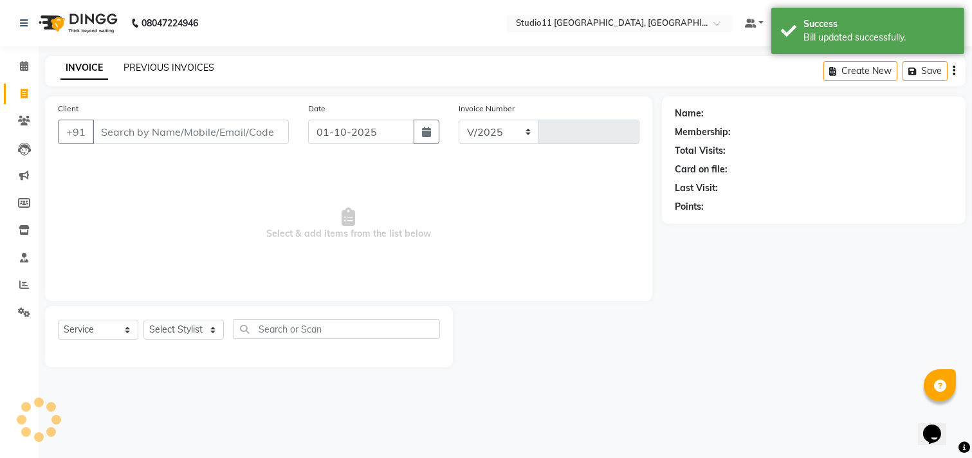
select select "7717"
type input "2553"
click at [144, 73] on link "PREVIOUS INVOICES" at bounding box center [169, 68] width 91 height 12
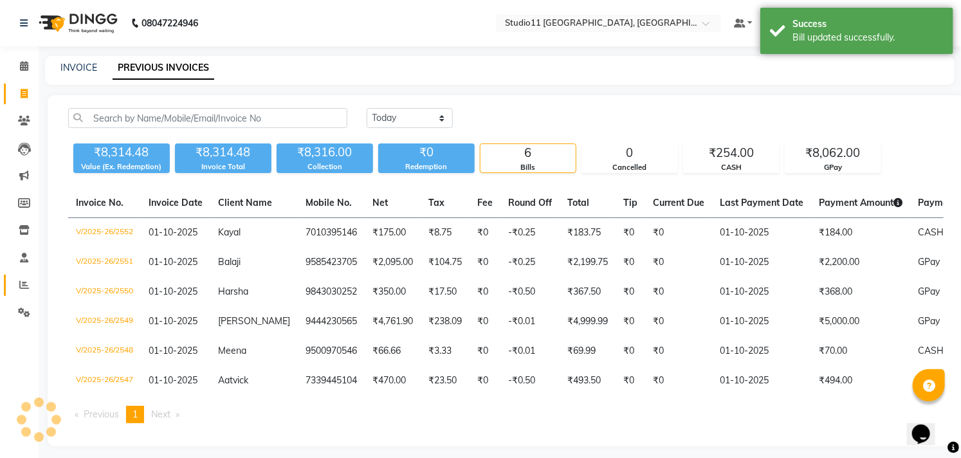
click at [20, 277] on link "Reports" at bounding box center [19, 285] width 31 height 21
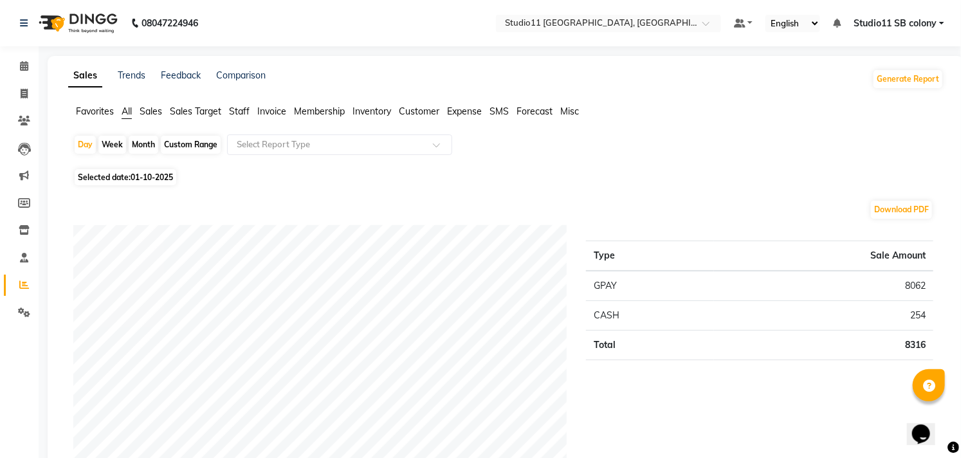
click at [241, 113] on span "Staff" at bounding box center [239, 112] width 21 height 12
